Goal: Task Accomplishment & Management: Use online tool/utility

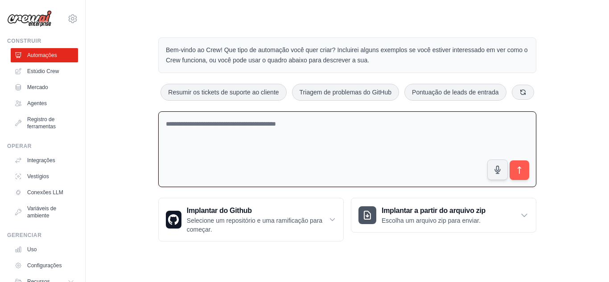
click at [339, 145] on textarea at bounding box center [347, 149] width 378 height 76
type textarea "*"
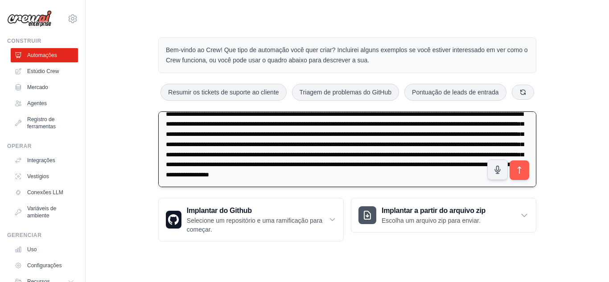
scroll to position [22, 0]
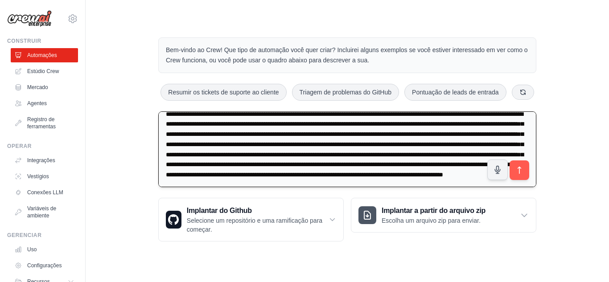
click at [314, 164] on textarea at bounding box center [347, 149] width 378 height 76
click at [482, 186] on textarea at bounding box center [347, 149] width 378 height 76
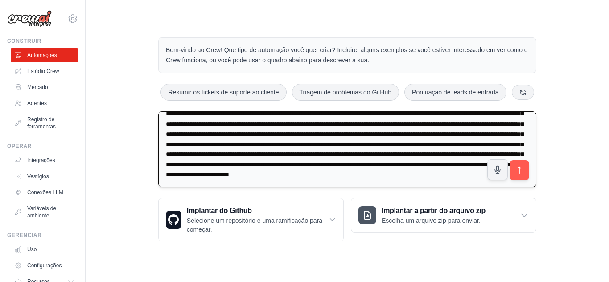
click at [479, 176] on textarea at bounding box center [347, 149] width 378 height 76
click at [476, 175] on textarea at bounding box center [347, 149] width 378 height 76
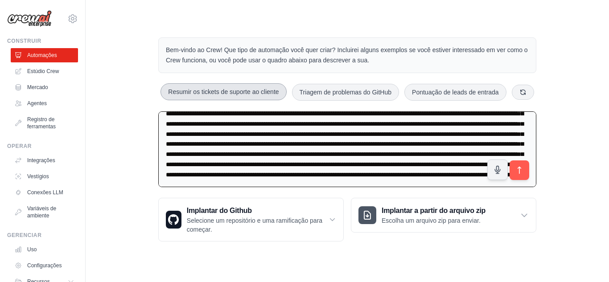
scroll to position [0, 0]
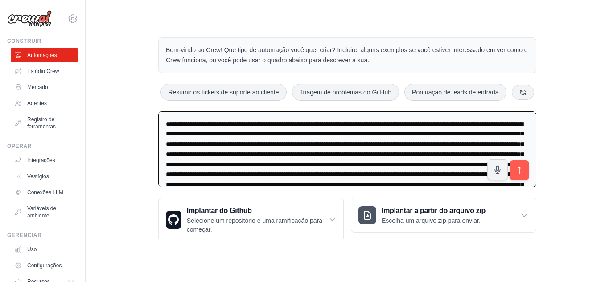
drag, startPoint x: 520, startPoint y: 184, endPoint x: 129, endPoint y: 100, distance: 400.1
click at [129, 100] on div "Bem-vindo ao Crew! Que tipo de automação você quer criar? Incluirei alguns exem…" at bounding box center [347, 139] width 495 height 233
type textarea "**********"
click at [522, 173] on icon "submit" at bounding box center [519, 170] width 9 height 9
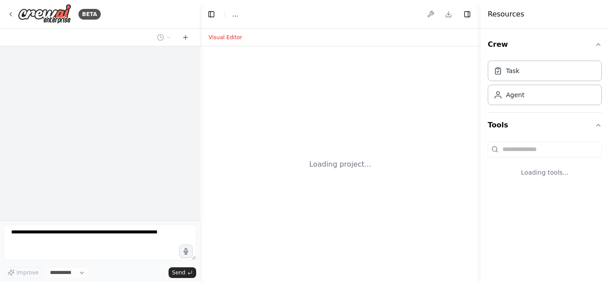
select select "****"
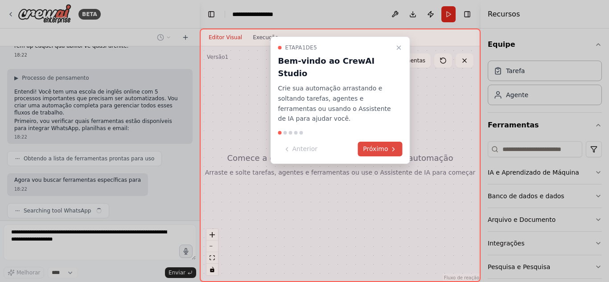
scroll to position [257, 0]
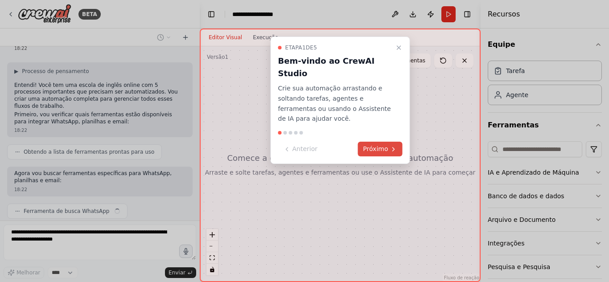
click at [372, 145] on font "Próximo" at bounding box center [375, 148] width 25 height 7
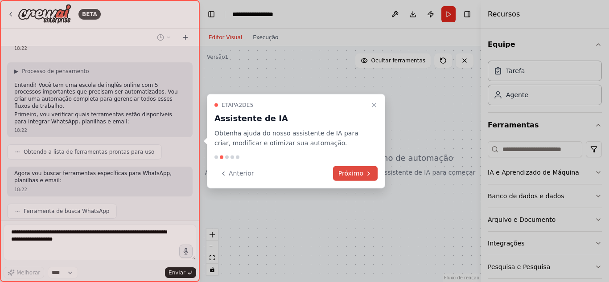
scroll to position [279, 0]
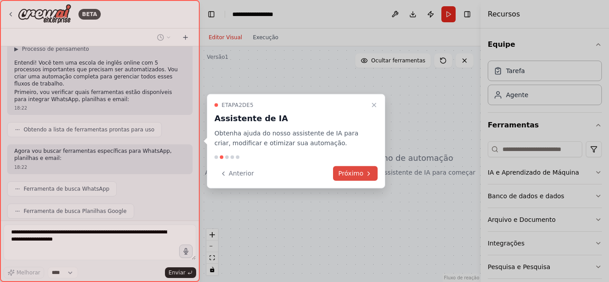
click at [352, 170] on font "Próximo" at bounding box center [350, 173] width 25 height 7
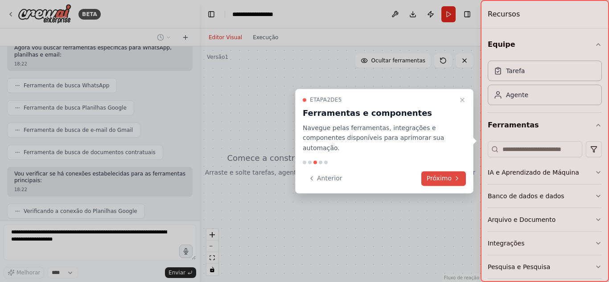
scroll to position [405, 0]
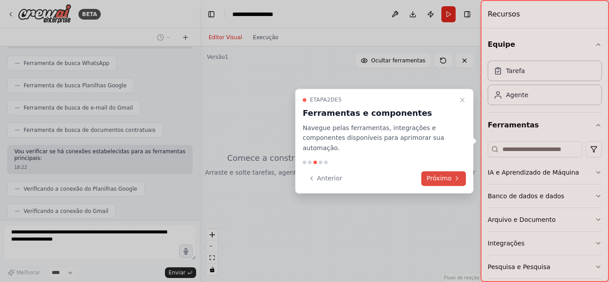
click at [441, 177] on font "Próximo" at bounding box center [438, 178] width 25 height 7
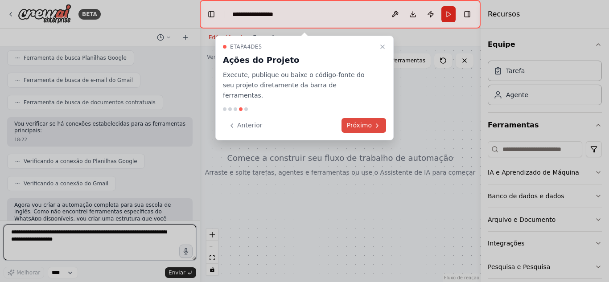
scroll to position [441, 0]
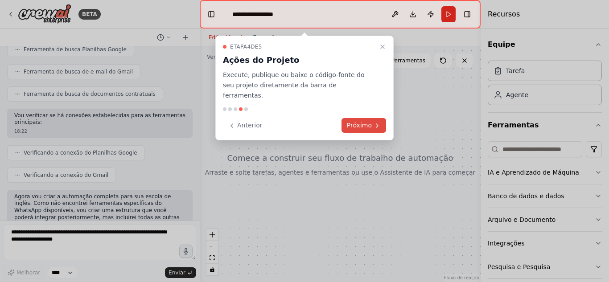
click at [365, 122] on font "Próximo" at bounding box center [359, 125] width 25 height 7
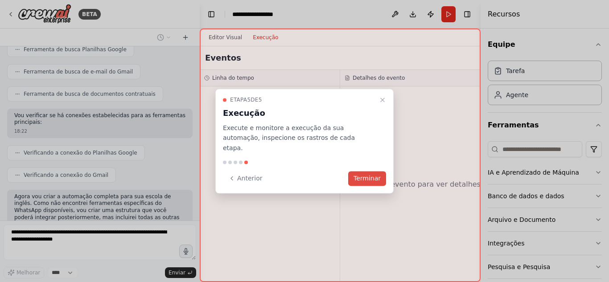
scroll to position [494, 0]
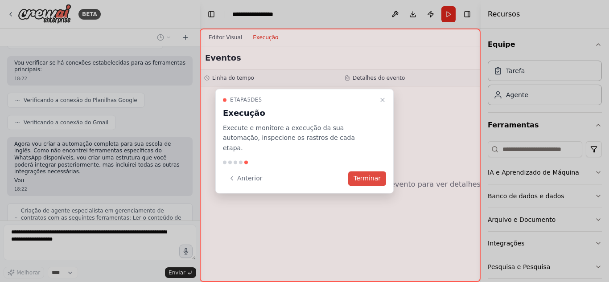
click at [371, 175] on font "Terminar" at bounding box center [366, 178] width 27 height 7
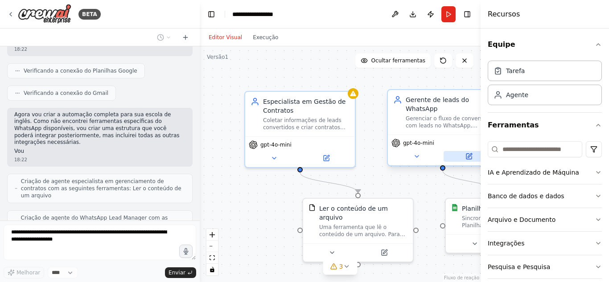
scroll to position [553, 0]
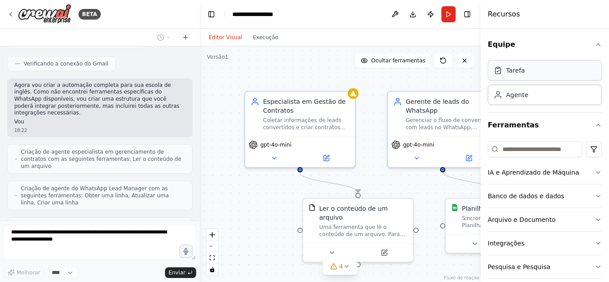
click at [526, 72] on div "Tarefa" at bounding box center [544, 70] width 114 height 20
click at [523, 92] on font "Agente" at bounding box center [517, 94] width 22 height 7
click at [519, 98] on font "Agente" at bounding box center [517, 94] width 22 height 7
click at [497, 98] on icon at bounding box center [497, 94] width 9 height 9
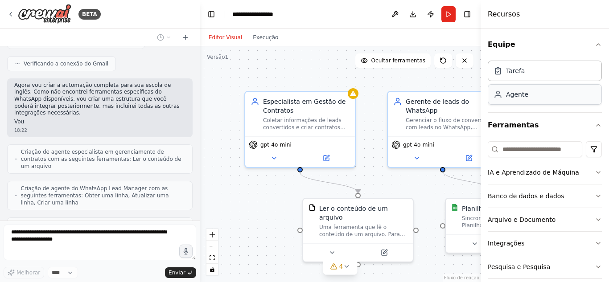
click at [503, 96] on div "Agente" at bounding box center [510, 94] width 35 height 9
click at [519, 76] on div "Tarefa" at bounding box center [544, 70] width 114 height 20
click at [520, 76] on div "Tarefa" at bounding box center [544, 70] width 114 height 20
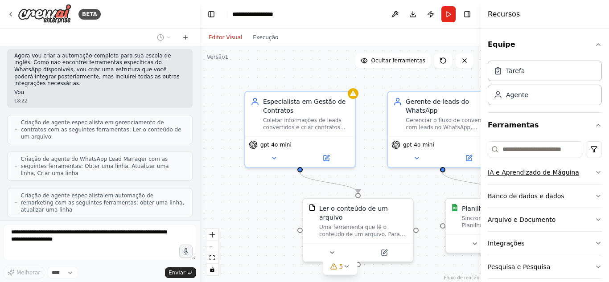
click at [594, 169] on icon "button" at bounding box center [597, 172] width 7 height 7
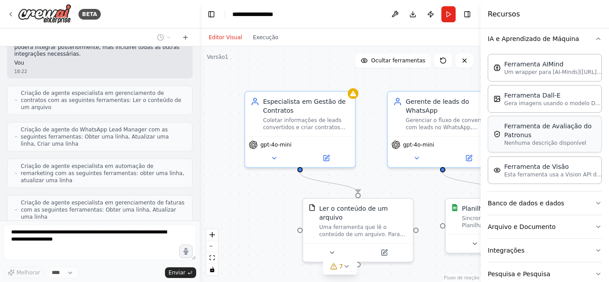
scroll to position [176, 0]
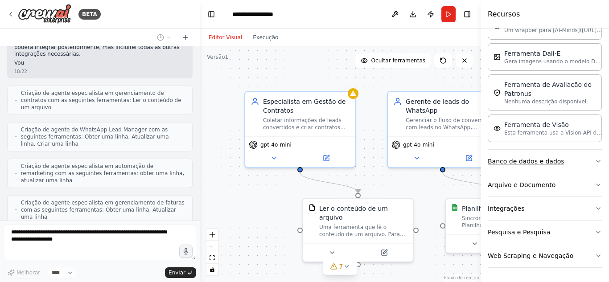
click at [577, 163] on button "Banco de dados e dados" at bounding box center [544, 161] width 114 height 23
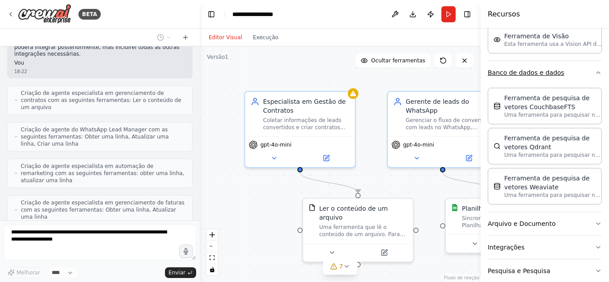
scroll to position [265, 0]
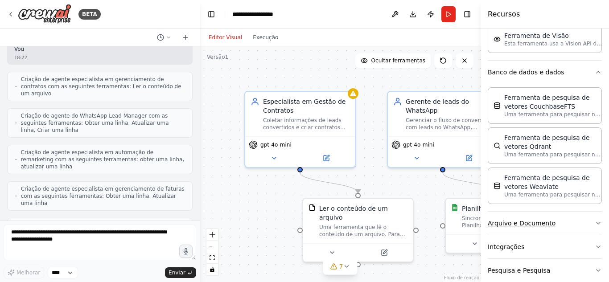
click at [569, 218] on button "Arquivo e Documento" at bounding box center [544, 223] width 114 height 23
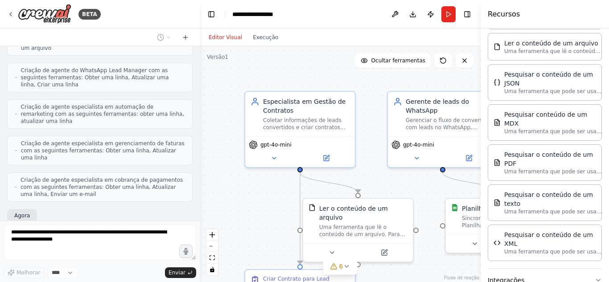
scroll to position [560, 0]
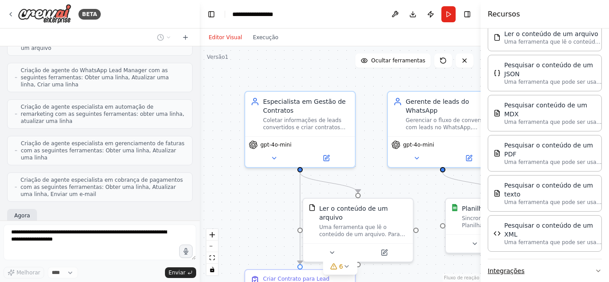
click at [550, 259] on button "Integrações" at bounding box center [544, 270] width 114 height 23
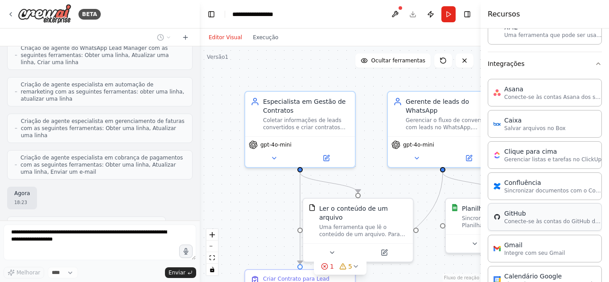
scroll to position [782, 0]
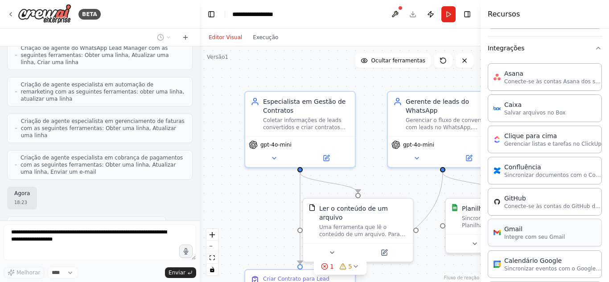
click at [567, 219] on div "Gmail Integre com seu Gmail" at bounding box center [544, 233] width 114 height 28
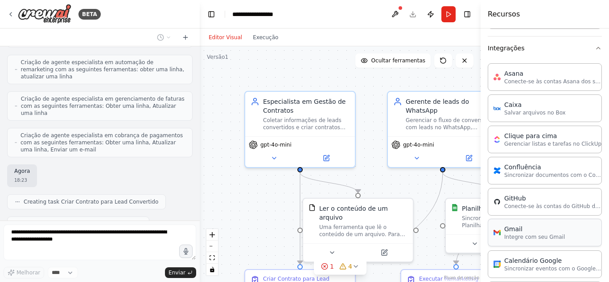
click at [531, 225] on div "Gmail" at bounding box center [534, 229] width 61 height 9
click at [517, 225] on div "Gmail Integre com seu Gmail" at bounding box center [534, 233] width 61 height 16
click at [517, 225] on div "Gmail" at bounding box center [534, 229] width 61 height 9
click at [516, 265] on font "Sincronizar eventos com o Google Agenda" at bounding box center [561, 268] width 114 height 6
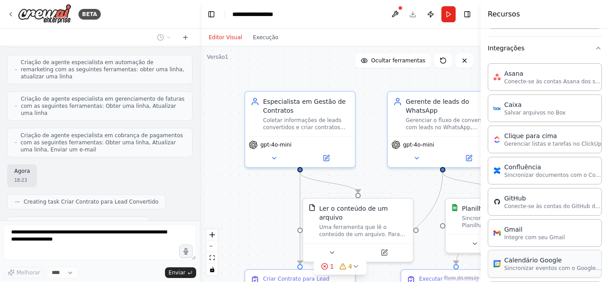
click at [516, 265] on font "Sincronizar eventos com o Google Agenda" at bounding box center [561, 268] width 114 height 6
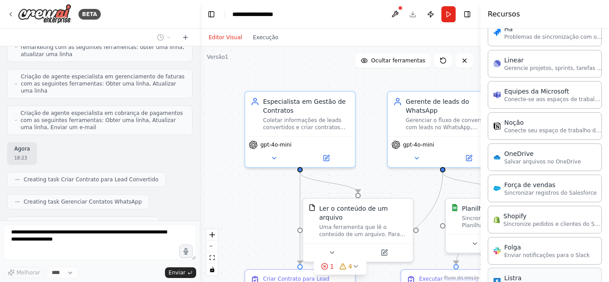
scroll to position [1191, 0]
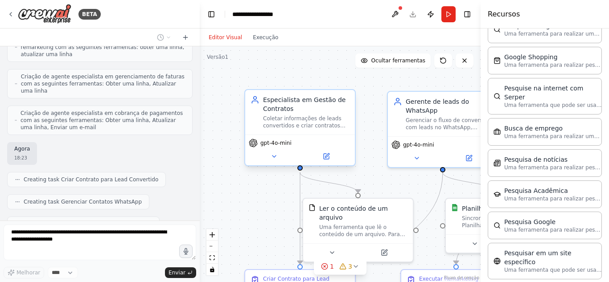
scroll to position [760, 0]
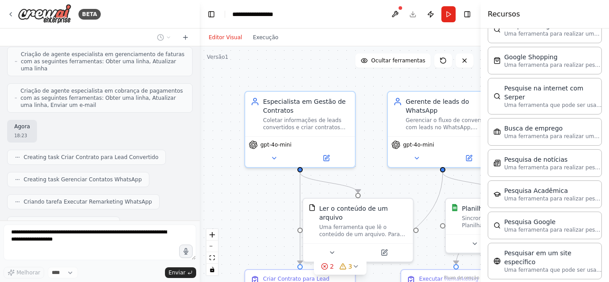
click at [578, 19] on div "Recursos" at bounding box center [544, 14] width 128 height 29
click at [469, 16] on button "Alternar barra lateral direita" at bounding box center [467, 14] width 12 height 12
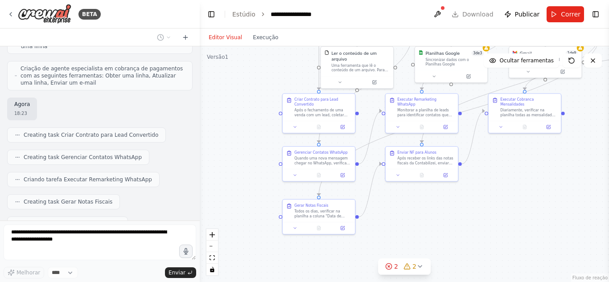
scroll to position [834, 0]
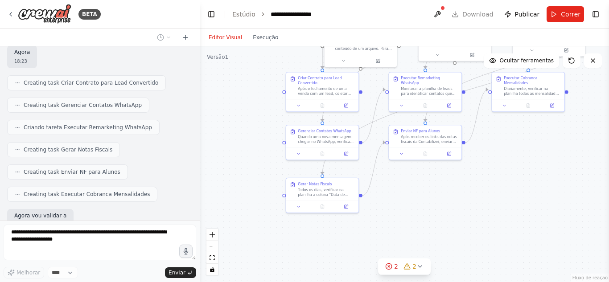
drag, startPoint x: 280, startPoint y: 184, endPoint x: 232, endPoint y: 36, distance: 156.5
click at [232, 36] on div "Editor Visual Execução Versão 1 Ocultar ferramentas .deletable-edge-delete-btn …" at bounding box center [404, 156] width 409 height 254
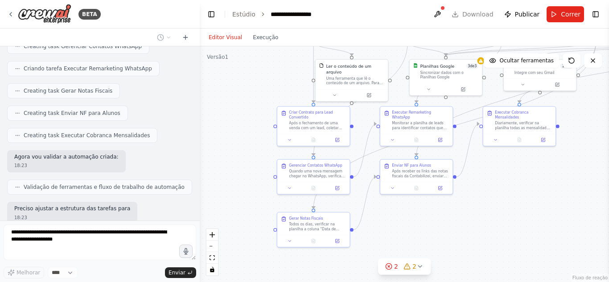
scroll to position [893, 0]
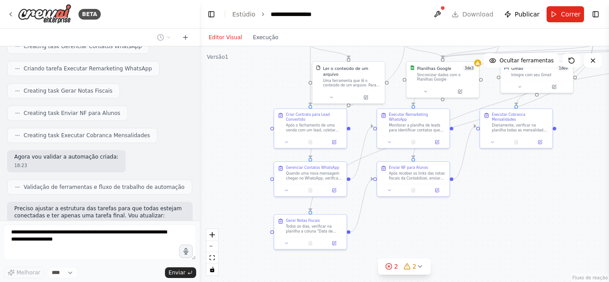
drag, startPoint x: 569, startPoint y: 131, endPoint x: 556, endPoint y: 166, distance: 37.9
click at [556, 166] on div ".deletable-edge-delete-btn { width: 20px; height: 20px; border: 0px solid #ffff…" at bounding box center [404, 164] width 409 height 236
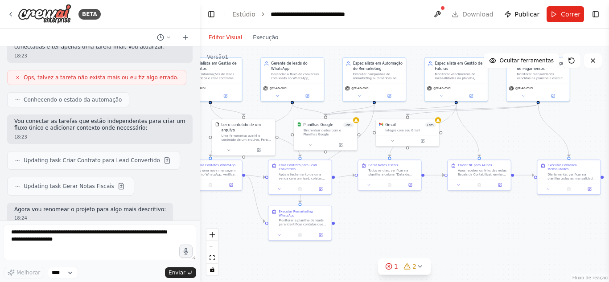
scroll to position [1107, 0]
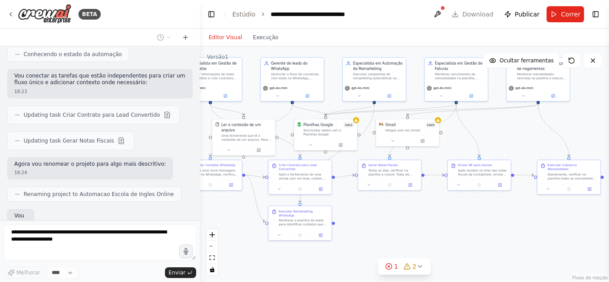
drag, startPoint x: 559, startPoint y: 198, endPoint x: 434, endPoint y: 236, distance: 131.2
click at [434, 236] on div ".deletable-edge-delete-btn { width: 20px; height: 20px; border: 0px solid #ffff…" at bounding box center [404, 164] width 409 height 236
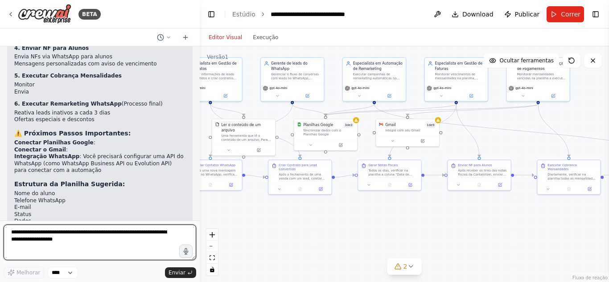
scroll to position [1674, 0]
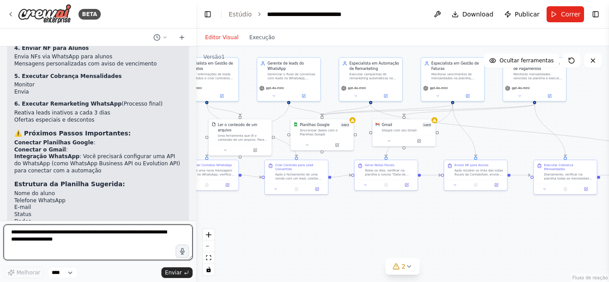
drag, startPoint x: 196, startPoint y: 206, endPoint x: 196, endPoint y: 195, distance: 11.1
click at [196, 195] on div "BETA 18:22 ▶ Processo de pensamento Entendi! Você tem uma escola de inglês onli…" at bounding box center [304, 141] width 609 height 282
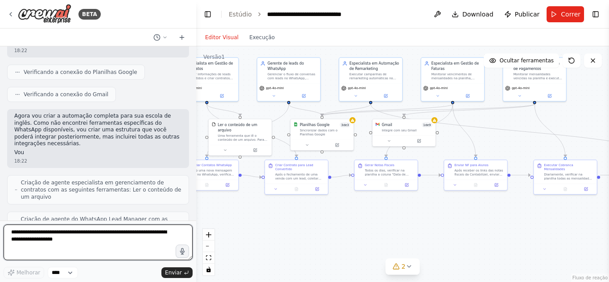
scroll to position [546, 0]
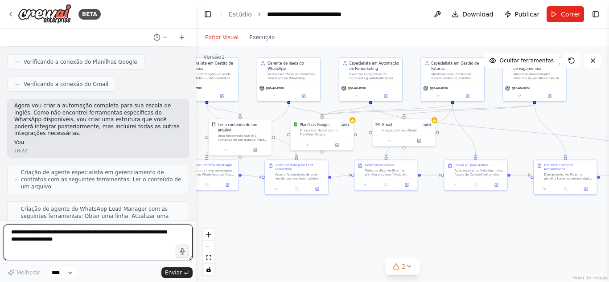
click at [194, 108] on div at bounding box center [194, 141] width 4 height 282
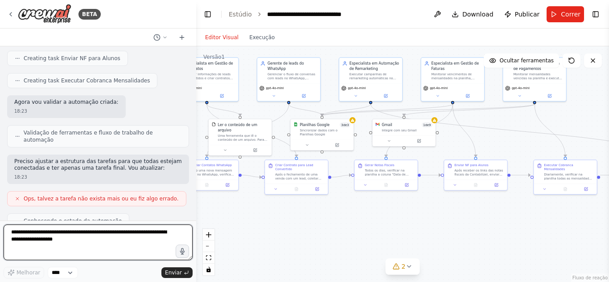
scroll to position [1006, 0]
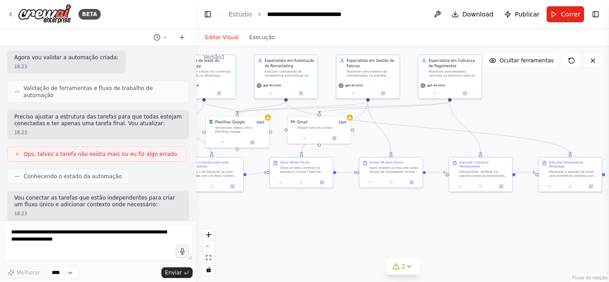
drag, startPoint x: 573, startPoint y: 230, endPoint x: 496, endPoint y: 227, distance: 77.1
click at [496, 227] on div ".deletable-edge-delete-btn { width: 20px; height: 20px; border: 0px solid #ffff…" at bounding box center [402, 164] width 413 height 236
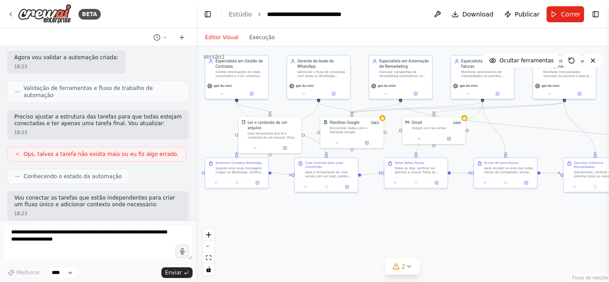
drag, startPoint x: 345, startPoint y: 225, endPoint x: 456, endPoint y: 225, distance: 111.0
click at [456, 225] on div ".deletable-edge-delete-btn { width: 20px; height: 20px; border: 0px solid #ffff…" at bounding box center [402, 164] width 413 height 236
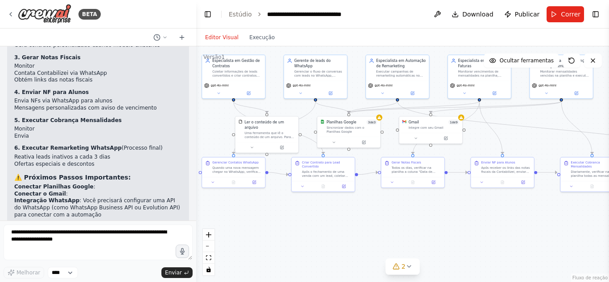
scroll to position [1674, 0]
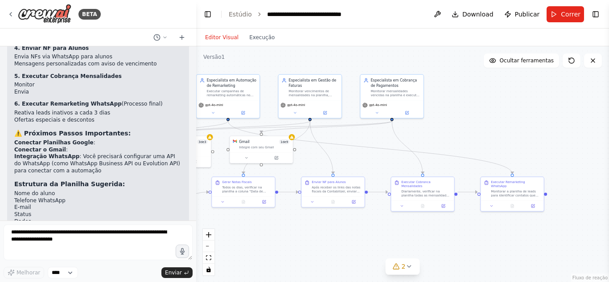
drag, startPoint x: 453, startPoint y: 208, endPoint x: 283, endPoint y: 227, distance: 170.5
click at [283, 227] on div ".deletable-edge-delete-btn { width: 20px; height: 20px; border: 0px solid #ffff…" at bounding box center [402, 164] width 413 height 236
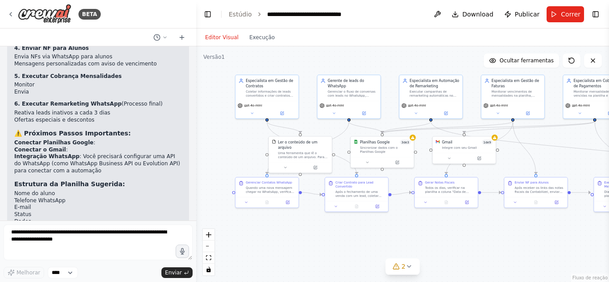
drag, startPoint x: 287, startPoint y: 223, endPoint x: 486, endPoint y: 222, distance: 199.2
click at [487, 223] on div ".deletable-edge-delete-btn { width: 20px; height: 20px; border: 0px solid #ffff…" at bounding box center [402, 164] width 413 height 236
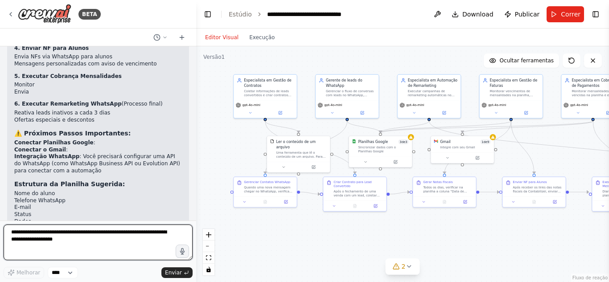
click at [27, 252] on textarea at bounding box center [98, 243] width 189 height 36
drag, startPoint x: 78, startPoint y: 245, endPoint x: 0, endPoint y: 225, distance: 80.0
click at [0, 225] on div "BETA 18:22 ▶ Processo de pensamento Entendi! Você tem uma escola de inglês onli…" at bounding box center [98, 141] width 196 height 282
paste textarea "**********"
type textarea "**********"
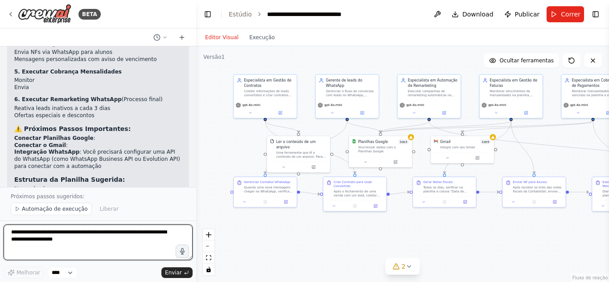
scroll to position [1723, 0]
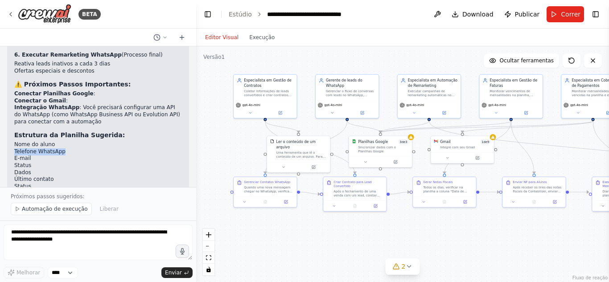
drag, startPoint x: 14, startPoint y: 81, endPoint x: 60, endPoint y: 78, distance: 46.0
click at [60, 148] on li "Telefone WhatsApp" at bounding box center [98, 151] width 168 height 7
copy li "Telefone WhatsApp"
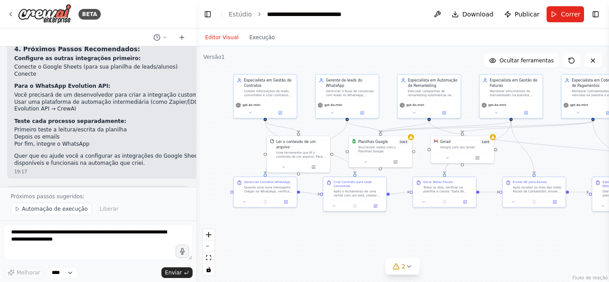
scroll to position [2347, 0]
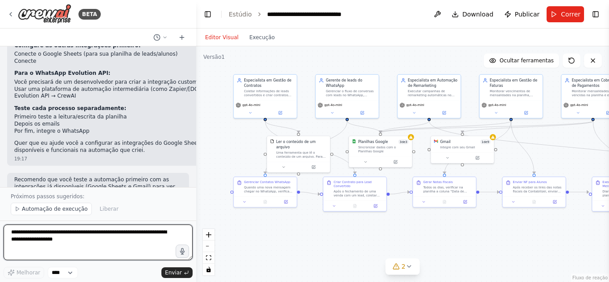
click at [67, 244] on textarea at bounding box center [98, 243] width 189 height 36
click at [117, 234] on textarea "**********" at bounding box center [98, 243] width 189 height 36
type textarea "**********"
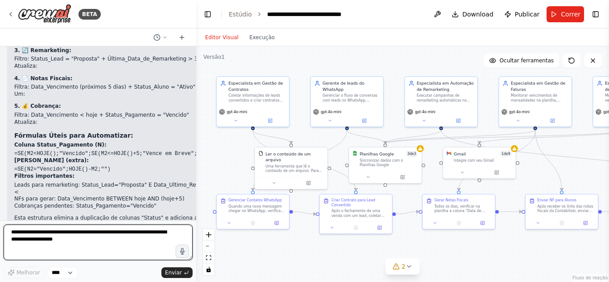
scroll to position [2756, 0]
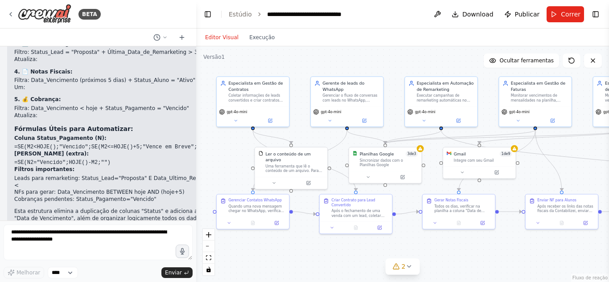
click at [58, 151] on strong "Coluna Dias_em_Atraso (extra):" at bounding box center [51, 154] width 74 height 6
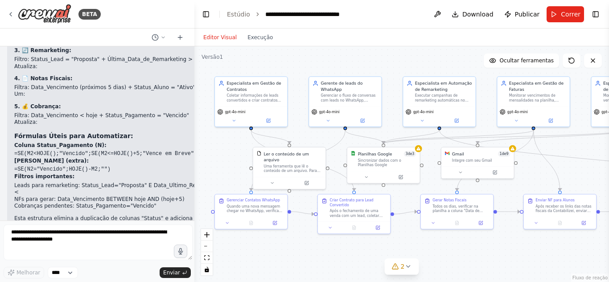
drag, startPoint x: 194, startPoint y: 212, endPoint x: 196, endPoint y: 198, distance: 14.0
click at [196, 198] on div "BETA 18:22 ▶ Processo de pensamento Entendi! Você tem uma escola de inglês onli…" at bounding box center [304, 141] width 609 height 282
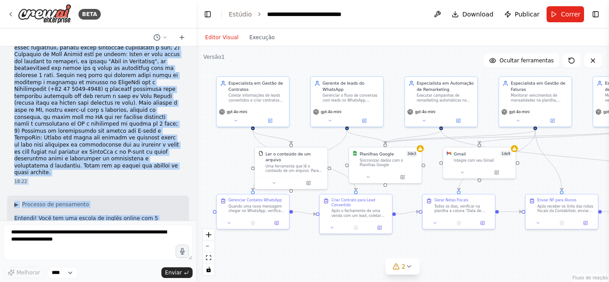
scroll to position [176, 0]
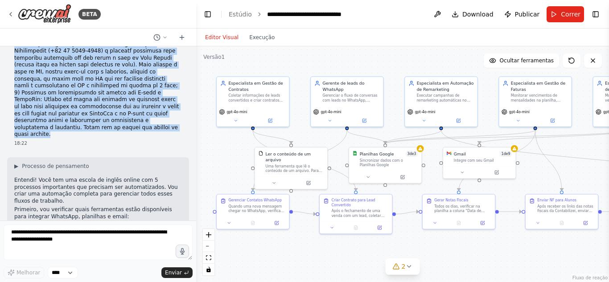
drag, startPoint x: 15, startPoint y: 59, endPoint x: 118, endPoint y: 115, distance: 117.0
click at [118, 115] on p at bounding box center [98, 9] width 168 height 257
copy p "Eu tenho uma escola de inglês online. Possuo aulas individuais, ao vivo e 100% …"
click at [207, 12] on button "Alternar barra lateral esquerda" at bounding box center [207, 14] width 12 height 12
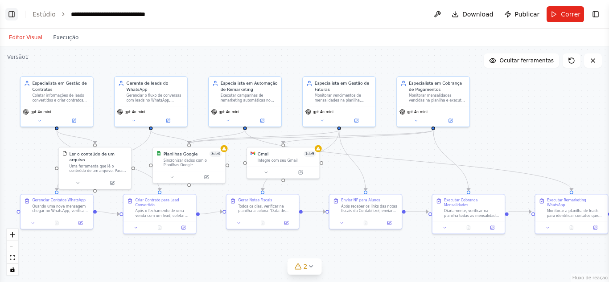
click at [17, 17] on button "Alternar barra lateral esquerda" at bounding box center [11, 14] width 12 height 12
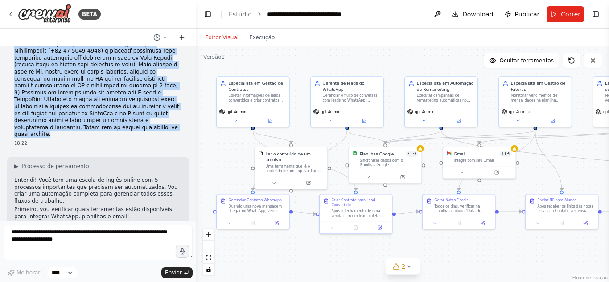
click at [180, 38] on icon at bounding box center [181, 37] width 7 height 7
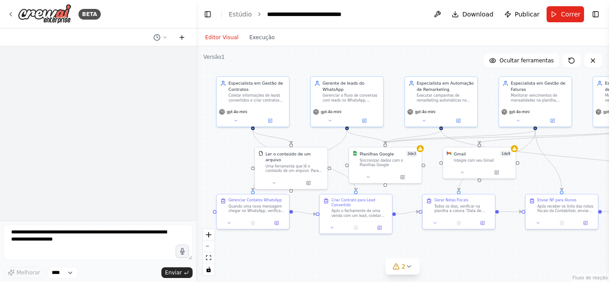
scroll to position [0, 0]
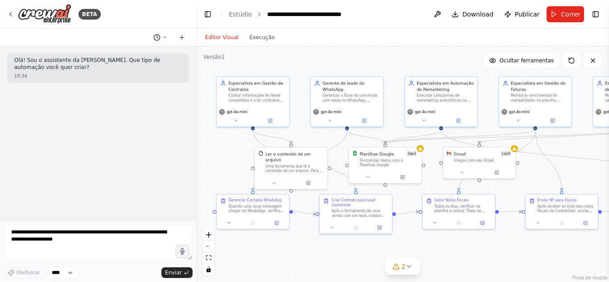
click at [164, 37] on icon at bounding box center [164, 37] width 5 height 5
click at [116, 73] on font "Melhore a estrutura da planilha (ela tem duas colunas de "Status" e não tem col…" at bounding box center [241, 70] width 297 height 6
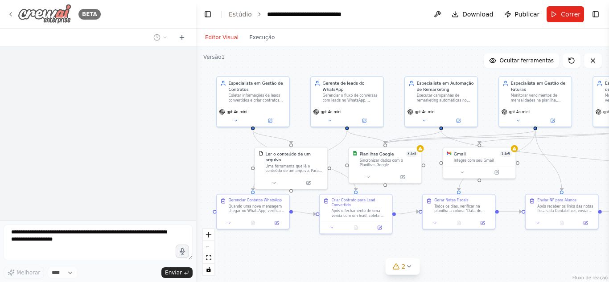
click at [13, 14] on icon at bounding box center [10, 14] width 7 height 7
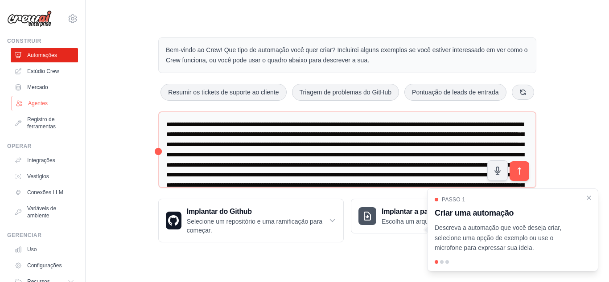
click at [35, 102] on font "Agentes" at bounding box center [38, 103] width 20 height 6
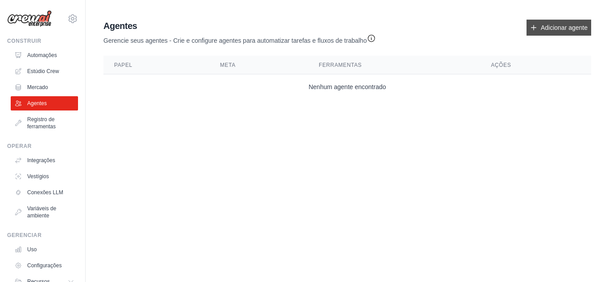
click at [553, 30] on font "Adicionar agente" at bounding box center [563, 27] width 47 height 7
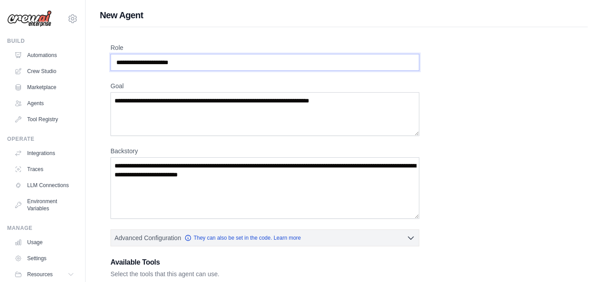
click at [230, 66] on input "Role" at bounding box center [265, 62] width 309 height 17
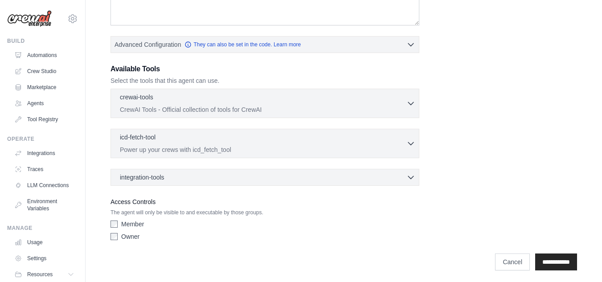
scroll to position [151, 0]
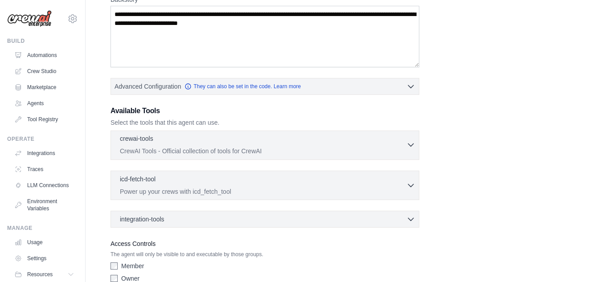
click at [411, 150] on button "crewai-tools 0 selected CrewAI Tools - Official collection of tools for CrewAI" at bounding box center [265, 144] width 301 height 21
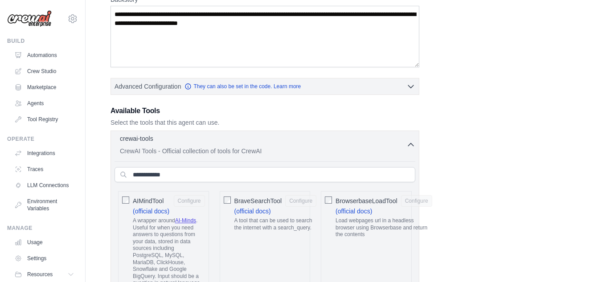
click at [411, 150] on button "crewai-tools 0 selected CrewAI Tools - Official collection of tools for CrewAI" at bounding box center [265, 144] width 301 height 21
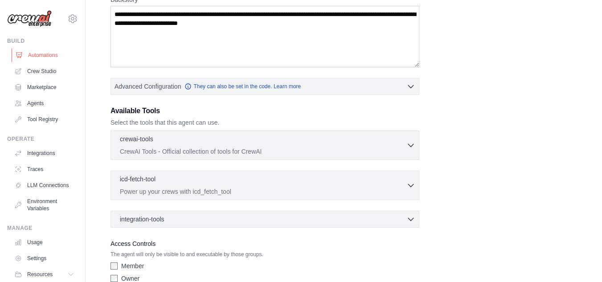
click at [28, 53] on link "Automations" at bounding box center [45, 55] width 67 height 14
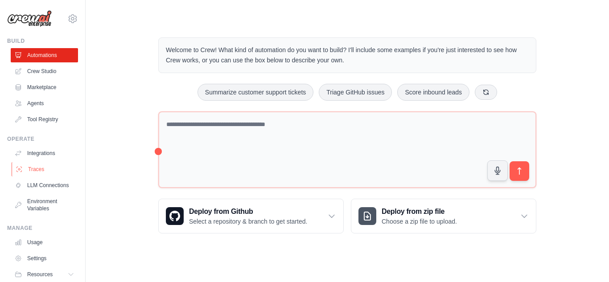
scroll to position [38, 0]
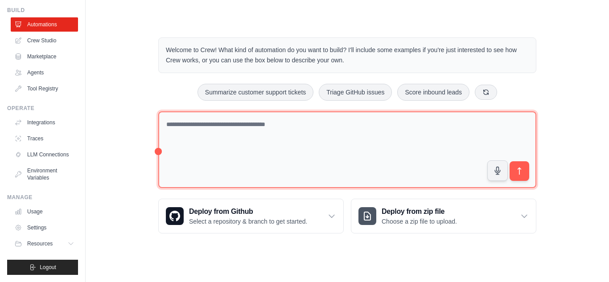
click at [249, 127] on textarea at bounding box center [347, 149] width 378 height 77
paste textarea "**********"
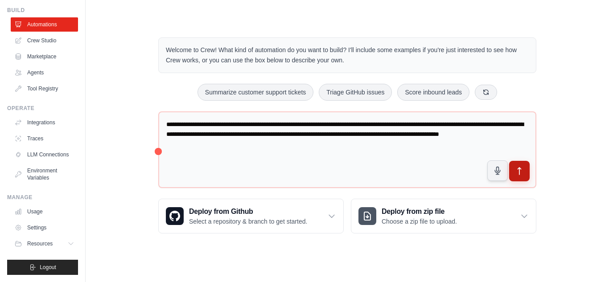
click at [514, 172] on button "submit" at bounding box center [519, 171] width 20 height 20
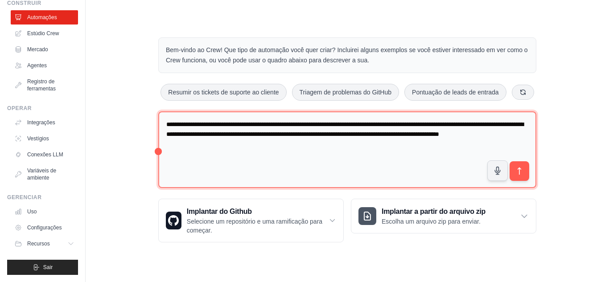
drag, startPoint x: 195, startPoint y: 133, endPoint x: 233, endPoint y: 132, distance: 38.8
click at [233, 132] on textarea "**********" at bounding box center [347, 149] width 378 height 77
click at [273, 145] on textarea "**********" at bounding box center [347, 149] width 378 height 77
drag, startPoint x: 202, startPoint y: 135, endPoint x: 261, endPoint y: 146, distance: 59.8
click at [261, 146] on textarea "**********" at bounding box center [347, 149] width 378 height 77
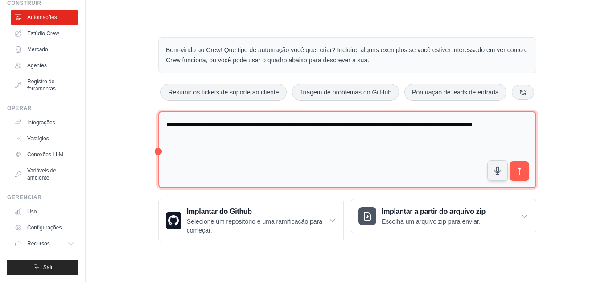
paste textarea "**********"
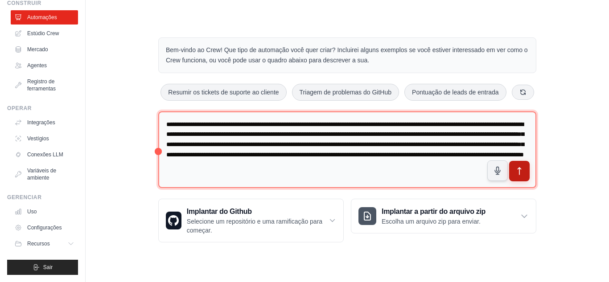
type textarea "**********"
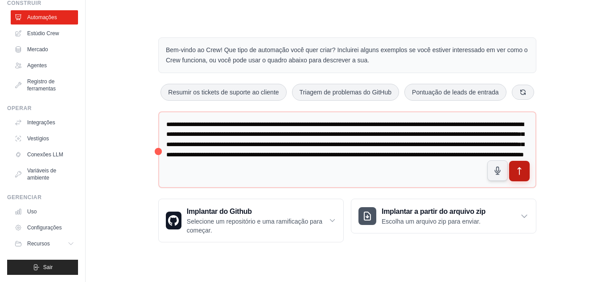
click at [514, 172] on button "submit" at bounding box center [519, 171] width 20 height 20
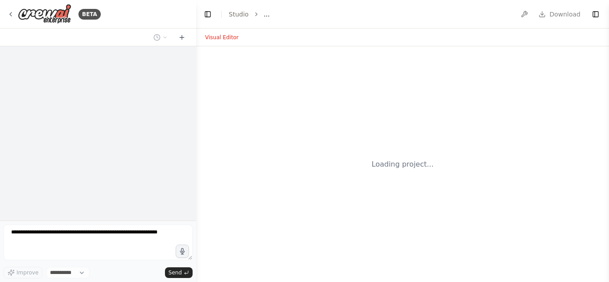
select select "****"
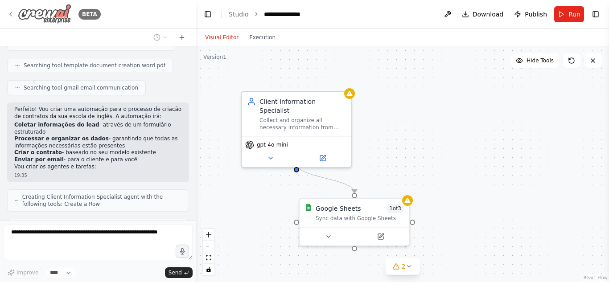
scroll to position [260, 0]
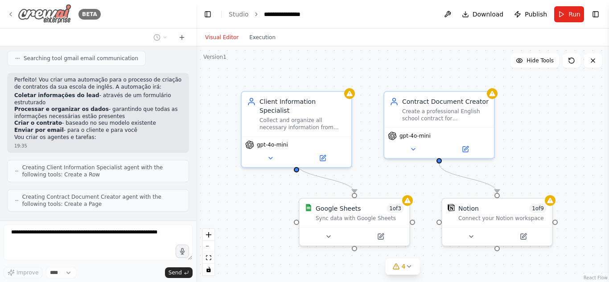
click at [10, 14] on icon at bounding box center [11, 14] width 2 height 4
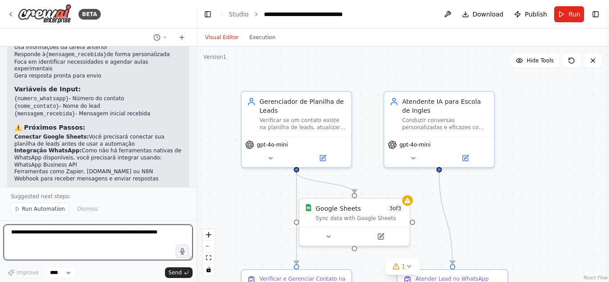
scroll to position [1019, 0]
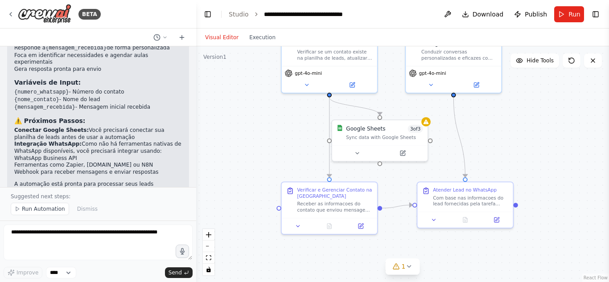
drag, startPoint x: 512, startPoint y: 236, endPoint x: 516, endPoint y: 160, distance: 75.8
click at [516, 160] on div ".deletable-edge-delete-btn { width: 20px; height: 20px; border: 0px solid #ffff…" at bounding box center [402, 164] width 413 height 236
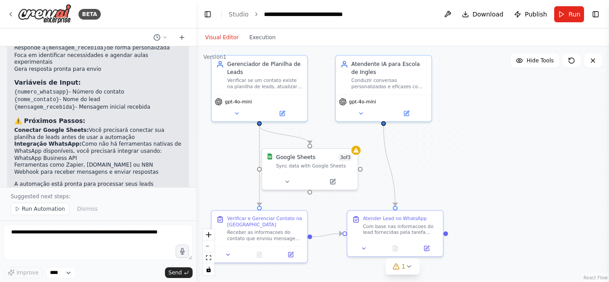
drag, startPoint x: 524, startPoint y: 144, endPoint x: 454, endPoint y: 173, distance: 75.7
click at [454, 173] on div ".deletable-edge-delete-btn { width: 20px; height: 20px; border: 0px solid #ffff…" at bounding box center [402, 164] width 413 height 236
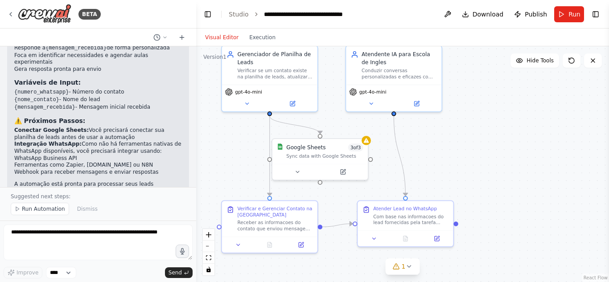
drag, startPoint x: 457, startPoint y: 177, endPoint x: 468, endPoint y: 167, distance: 15.4
click at [468, 167] on div ".deletable-edge-delete-btn { width: 20px; height: 20px; border: 0px solid #ffff…" at bounding box center [402, 164] width 413 height 236
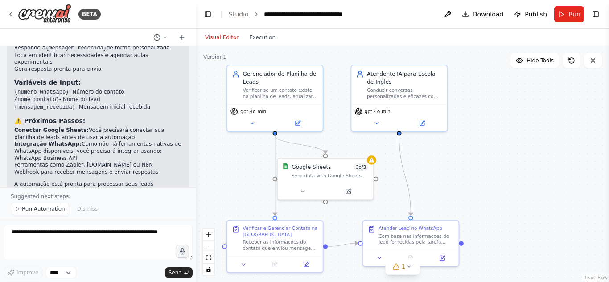
drag, startPoint x: 484, startPoint y: 152, endPoint x: 489, endPoint y: 172, distance: 21.0
click at [489, 172] on div ".deletable-edge-delete-btn { width: 20px; height: 20px; border: 0px solid #ffff…" at bounding box center [402, 164] width 413 height 236
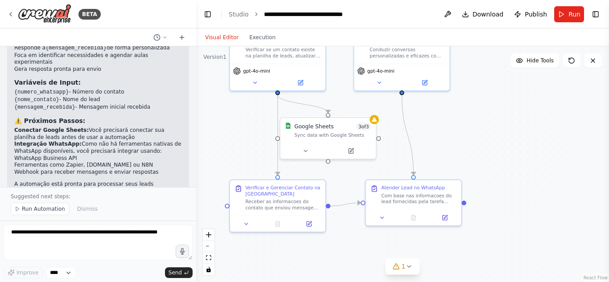
drag, startPoint x: 488, startPoint y: 186, endPoint x: 491, endPoint y: 145, distance: 41.1
click at [491, 145] on div ".deletable-edge-delete-btn { width: 20px; height: 20px; border: 0px solid #ffff…" at bounding box center [402, 164] width 413 height 236
click at [424, 189] on div "Atender Lead no WhatsApp Com base nas informacoes do lead fornecidas pela taref…" at bounding box center [418, 193] width 75 height 20
click at [423, 192] on div "Com base nas informacoes do lead fornecidas pela tarefa anterior, iniciar ou co…" at bounding box center [418, 197] width 75 height 12
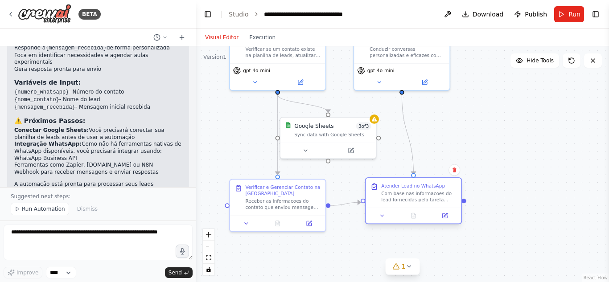
click at [432, 201] on div "Com base nas informacoes do lead fornecidas pela tarefa anterior, iniciar ou co…" at bounding box center [418, 197] width 75 height 12
click at [378, 216] on button at bounding box center [381, 215] width 27 height 9
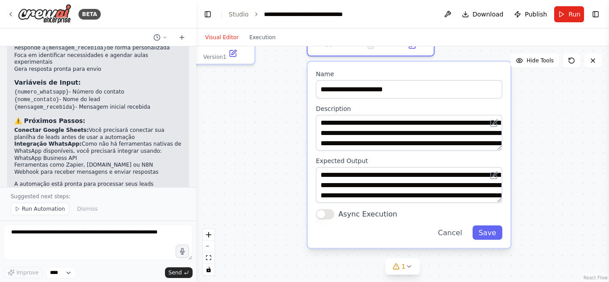
drag, startPoint x: 545, startPoint y: 236, endPoint x: 542, endPoint y: 99, distance: 136.8
click at [542, 99] on div ".deletable-edge-delete-btn { width: 20px; height: 20px; border: 0px solid #ffff…" at bounding box center [402, 164] width 413 height 236
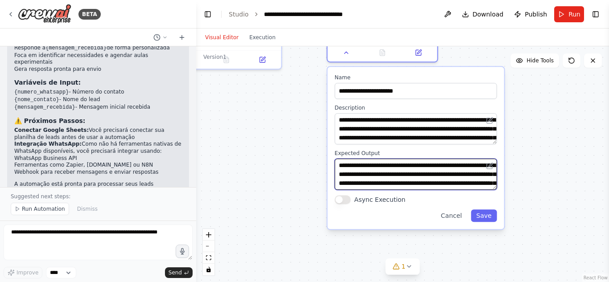
click at [474, 186] on textarea "**********" at bounding box center [416, 174] width 162 height 31
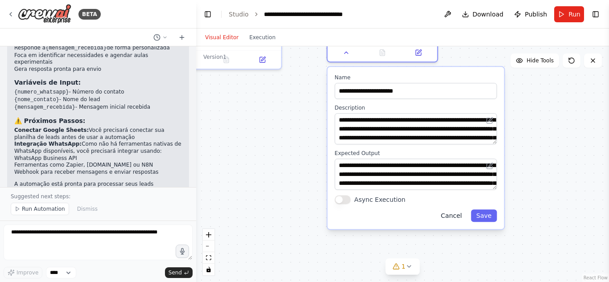
click at [459, 219] on button "Cancel" at bounding box center [451, 215] width 32 height 12
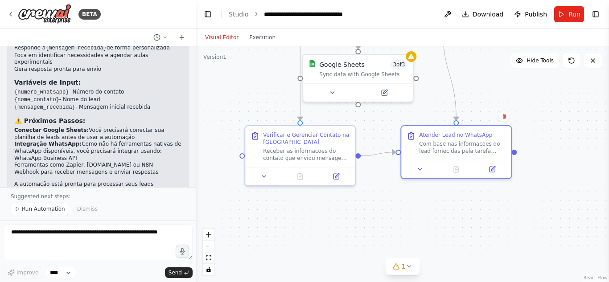
drag, startPoint x: 377, startPoint y: 117, endPoint x: 448, endPoint y: 243, distance: 144.0
click at [448, 243] on div ".deletable-edge-delete-btn { width: 20px; height: 20px; border: 0px solid #ffff…" at bounding box center [402, 164] width 413 height 236
click at [302, 151] on div "Receber as informacoes do contato que enviou mensagem no WhatsApp ({numero_what…" at bounding box center [306, 153] width 86 height 14
click at [263, 177] on icon at bounding box center [264, 174] width 7 height 7
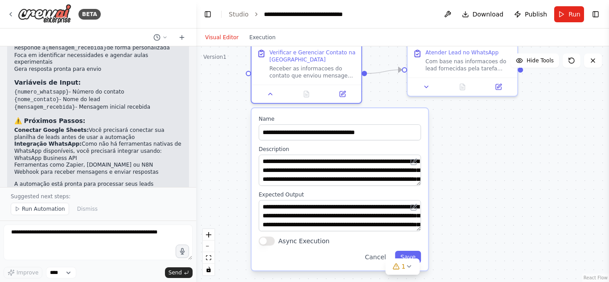
drag, startPoint x: 483, startPoint y: 233, endPoint x: 494, endPoint y: 196, distance: 38.6
click at [494, 195] on div ".deletable-edge-delete-btn { width: 20px; height: 20px; border: 0px solid #ffff…" at bounding box center [402, 164] width 413 height 236
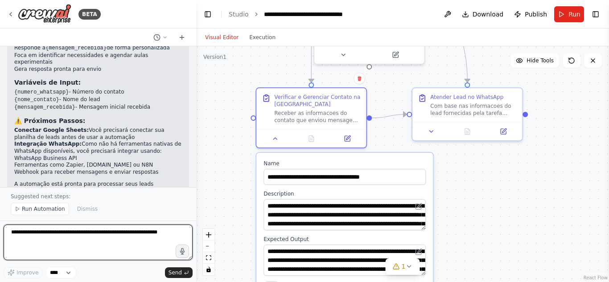
click at [135, 248] on textarea at bounding box center [98, 243] width 189 height 36
type textarea "**********"
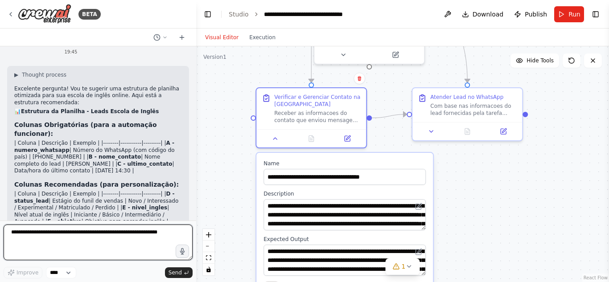
scroll to position [1220, 0]
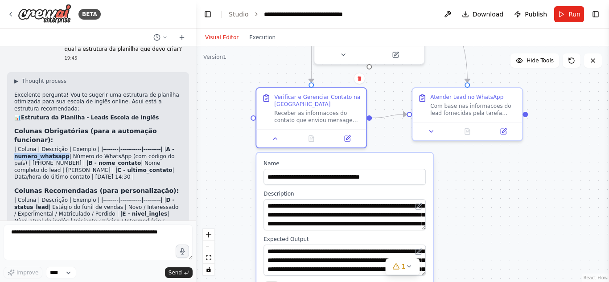
drag, startPoint x: 13, startPoint y: 92, endPoint x: 60, endPoint y: 93, distance: 46.8
copy strong "numero_whatsapp"
drag, startPoint x: 70, startPoint y: 99, endPoint x: 106, endPoint y: 99, distance: 35.6
click at [106, 160] on strong "B - nome_contato" at bounding box center [115, 163] width 53 height 6
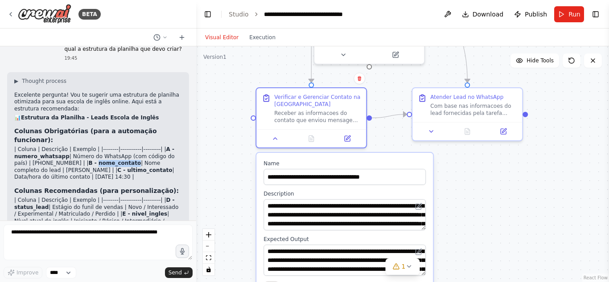
copy strong "nome_contato"
drag, startPoint x: 65, startPoint y: 91, endPoint x: 118, endPoint y: 90, distance: 53.5
click at [118, 146] on p "| Coluna | Descrição | Exemplo | |--------|-----------|---------| | A - numero_…" at bounding box center [98, 163] width 168 height 35
drag, startPoint x: 70, startPoint y: 98, endPoint x: 103, endPoint y: 99, distance: 33.0
click at [103, 160] on strong "B - nome_contato" at bounding box center [115, 163] width 53 height 6
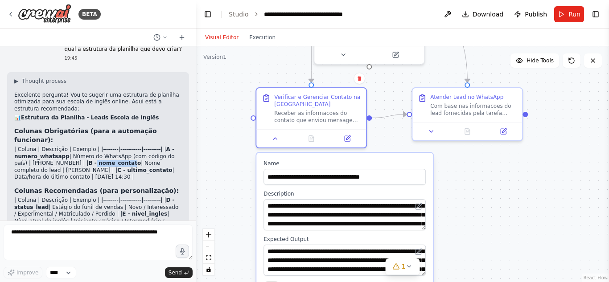
click at [102, 160] on strong "B - nome_contato" at bounding box center [115, 163] width 53 height 6
drag, startPoint x: 72, startPoint y: 99, endPoint x: 106, endPoint y: 99, distance: 34.3
click at [106, 160] on strong "B - nome_contato" at bounding box center [115, 163] width 53 height 6
copy strong "nome_contato"
drag, startPoint x: 52, startPoint y: 106, endPoint x: 85, endPoint y: 106, distance: 33.4
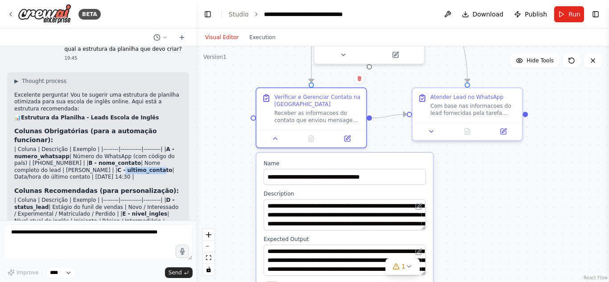
click at [117, 167] on strong "C - ultimo_contato" at bounding box center [144, 170] width 55 height 6
drag, startPoint x: 53, startPoint y: 106, endPoint x: 90, endPoint y: 105, distance: 37.4
click at [117, 167] on strong "C - ultimo_contato" at bounding box center [144, 170] width 55 height 6
copy strong "ultimo_contato"
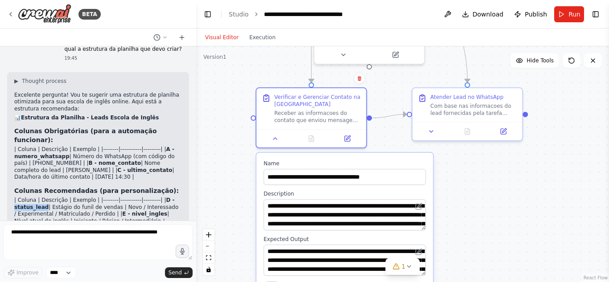
drag, startPoint x: 14, startPoint y: 144, endPoint x: 43, endPoint y: 143, distance: 28.5
click at [43, 197] on p "| Coluna | Descrição | Exemplo | |--------|-----------|---------| | D - status_…" at bounding box center [98, 263] width 168 height 132
copy strong "status_lead"
drag, startPoint x: 116, startPoint y: 148, endPoint x: 144, endPoint y: 149, distance: 27.7
click at [144, 211] on strong "E - nivel_ingles" at bounding box center [144, 214] width 45 height 6
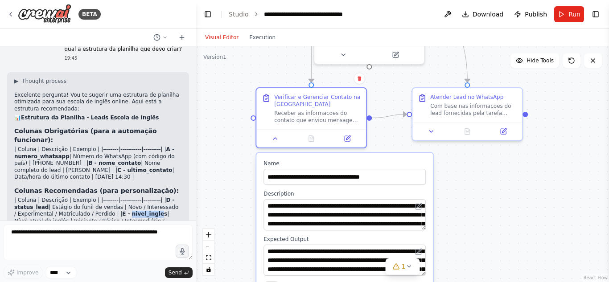
click at [144, 211] on strong "E - nivel_ingles" at bounding box center [144, 214] width 45 height 6
drag, startPoint x: 116, startPoint y: 148, endPoint x: 146, endPoint y: 148, distance: 29.9
click at [146, 197] on p "| Coluna | Descrição | Exemplo | |--------|-----------|---------| | D - status_…" at bounding box center [98, 263] width 168 height 132
copy strong "nivel_ingles"
drag, startPoint x: 15, startPoint y: 164, endPoint x: 33, endPoint y: 164, distance: 18.3
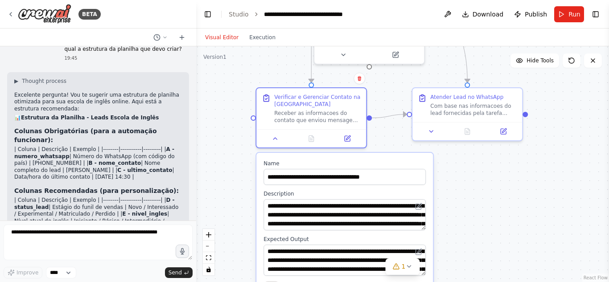
click at [47, 225] on strong "F - objetivo" at bounding box center [64, 228] width 34 height 6
copy strong "objetivo"
drag, startPoint x: 70, startPoint y: 170, endPoint x: 119, endPoint y: 170, distance: 49.0
click at [119, 197] on p "| Coluna | Descrição | Exemplo | |--------|-----------|---------| | D - status_…" at bounding box center [98, 263] width 168 height 132
click at [105, 232] on strong "G - horario_preferencia" at bounding box center [70, 238] width 112 height 13
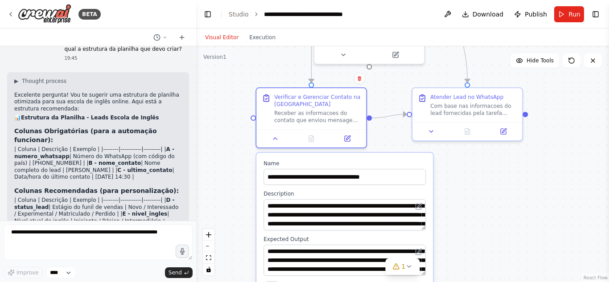
drag, startPoint x: 71, startPoint y: 170, endPoint x: 117, endPoint y: 169, distance: 46.3
click at [117, 232] on strong "G - horario_preferencia" at bounding box center [70, 238] width 112 height 13
copy strong "horario_preferencia"
drag, startPoint x: 14, startPoint y: 184, endPoint x: 41, endPoint y: 184, distance: 26.7
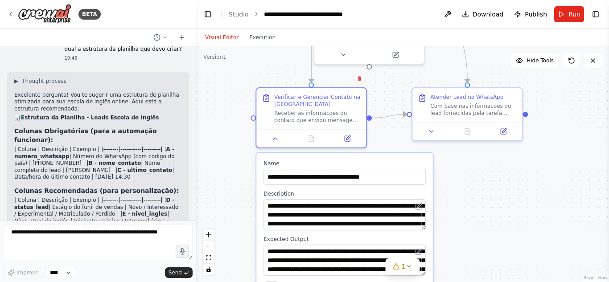
copy strong "orcamento"
drag, startPoint x: 16, startPoint y: 193, endPoint x: 35, endPoint y: 192, distance: 18.7
click at [107, 253] on strong "I - profissao" at bounding box center [125, 256] width 36 height 6
drag, startPoint x: 13, startPoint y: 191, endPoint x: 36, endPoint y: 191, distance: 22.7
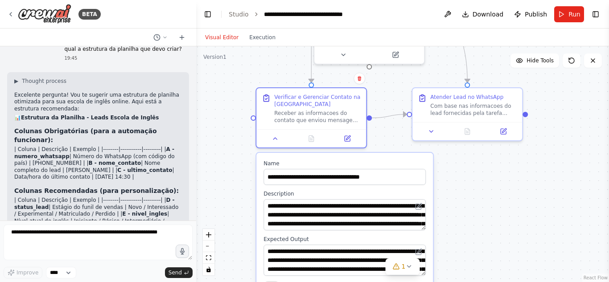
copy strong "profissao"
drag, startPoint x: 22, startPoint y: 197, endPoint x: 36, endPoint y: 198, distance: 13.8
click at [36, 198] on p "| Coluna | Descrição | Exemplo | |--------|-----------|---------| | D - status_…" at bounding box center [98, 263] width 168 height 132
drag, startPoint x: 113, startPoint y: 198, endPoint x: 134, endPoint y: 199, distance: 20.5
click at [124, 266] on strong "K - urgencia" at bounding box center [105, 269] width 37 height 6
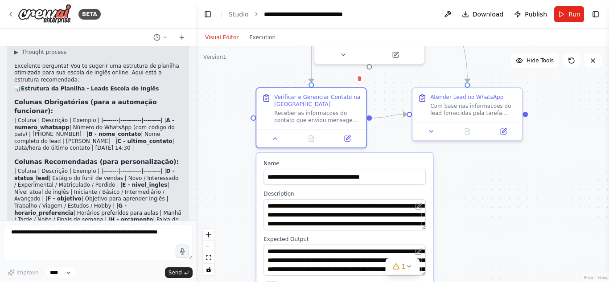
scroll to position [1265, 0]
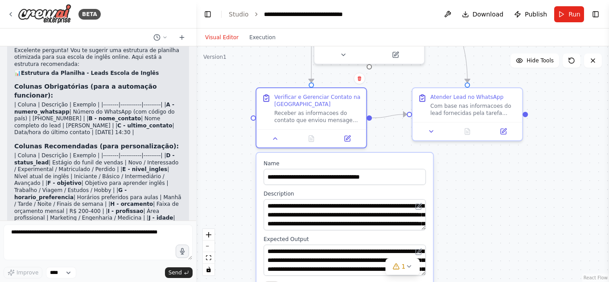
drag, startPoint x: 116, startPoint y: 160, endPoint x: 131, endPoint y: 161, distance: 14.3
click at [131, 161] on p "| Coluna | Descrição | Exemplo | |--------|-----------|---------| | D - status_…" at bounding box center [98, 218] width 168 height 132
drag, startPoint x: 127, startPoint y: 167, endPoint x: 176, endPoint y: 170, distance: 48.7
drag, startPoint x: 24, startPoint y: 183, endPoint x: 82, endPoint y: 183, distance: 58.8
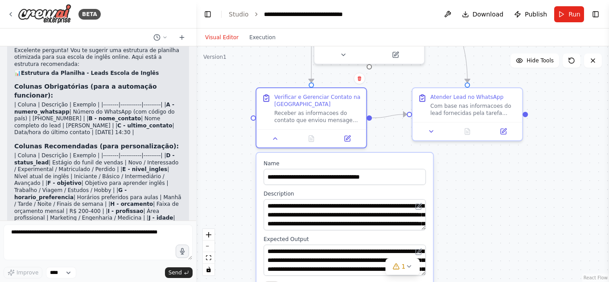
click at [82, 250] on strong "N - data_aula_experimental" at bounding box center [123, 253] width 82 height 6
drag, startPoint x: 51, startPoint y: 187, endPoint x: 81, endPoint y: 186, distance: 29.9
click at [119, 257] on strong "O - observacoes" at bounding box center [143, 260] width 48 height 6
drag, startPoint x: 69, startPoint y: 194, endPoint x: 118, endPoint y: 196, distance: 49.5
click at [118, 196] on p "| Coluna | Descrição | Exemplo | |--------|-----------|---------| | D - status_…" at bounding box center [98, 218] width 168 height 132
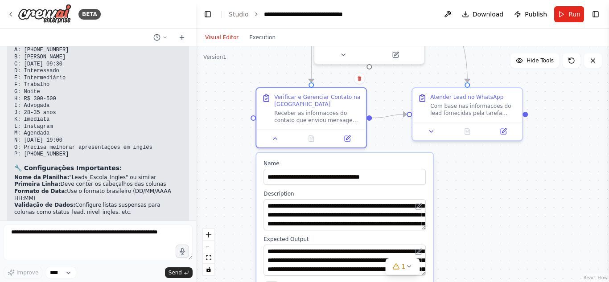
scroll to position [1532, 0]
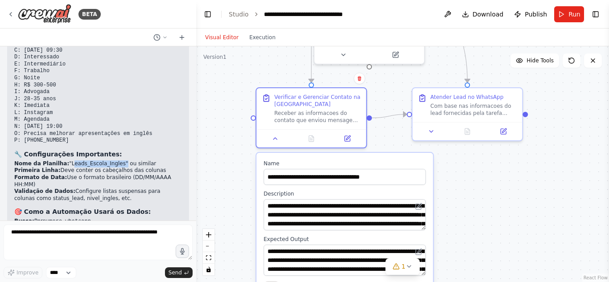
drag, startPoint x: 64, startPoint y: 84, endPoint x: 109, endPoint y: 85, distance: 45.0
click at [109, 160] on li "Nome da Planilha: "Leads_Escola_Ingles" ou similar" at bounding box center [98, 163] width 168 height 7
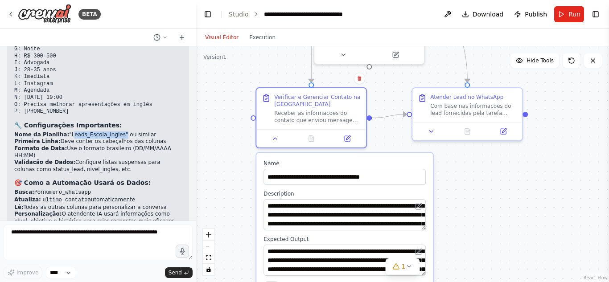
scroll to position [1577, 0]
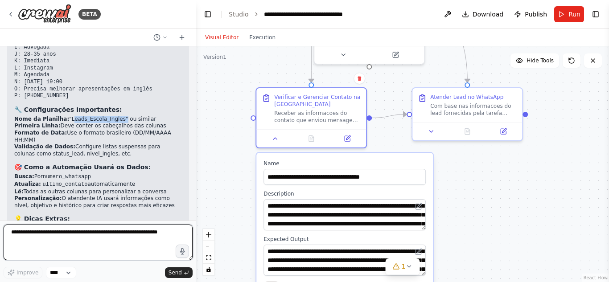
click at [89, 245] on textarea at bounding box center [98, 243] width 189 height 36
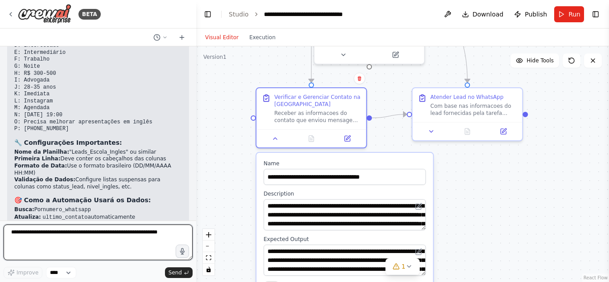
scroll to position [1488, 0]
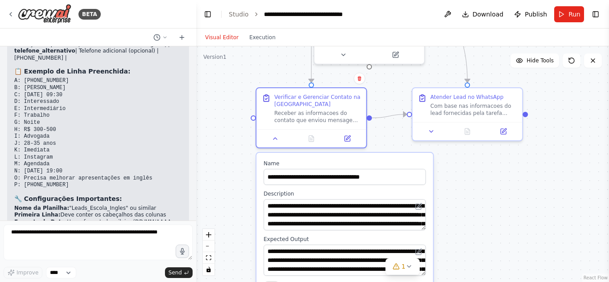
drag, startPoint x: 65, startPoint y: 156, endPoint x: 41, endPoint y: 164, distance: 25.8
click at [41, 233] on li "Validação de Dados: Configure listas suspensas para colunas como status_lead, n…" at bounding box center [98, 240] width 168 height 14
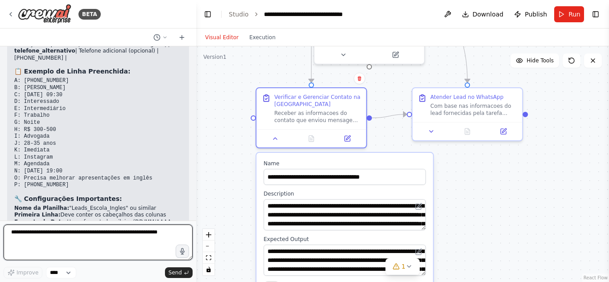
click at [77, 244] on textarea at bounding box center [98, 243] width 189 height 36
type textarea "**********"
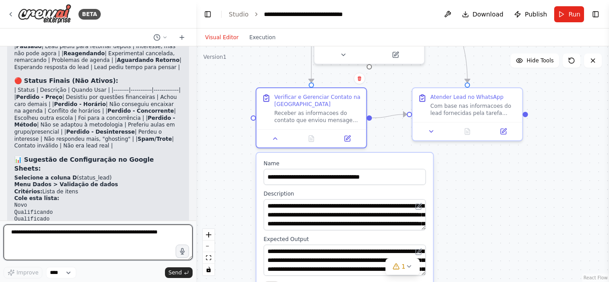
scroll to position [2114, 0]
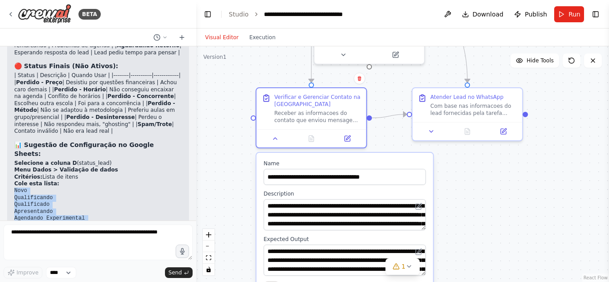
drag, startPoint x: 14, startPoint y: 77, endPoint x: 70, endPoint y: 201, distance: 135.8
click at [70, 201] on div "▶ Thought process Excelente pergunta! Vou sugerir uma lista de status que segue…" at bounding box center [98, 131] width 182 height 664
click at [41, 188] on code "Novo Qualificando Qualificado Apresentando Agendando Experimental Experimental …" at bounding box center [49, 253] width 70 height 131
click at [16, 188] on code "Novo Qualificando Qualificado Apresentando Agendando Experimental Experimental …" at bounding box center [49, 253] width 70 height 131
drag, startPoint x: 13, startPoint y: 75, endPoint x: 33, endPoint y: 74, distance: 19.2
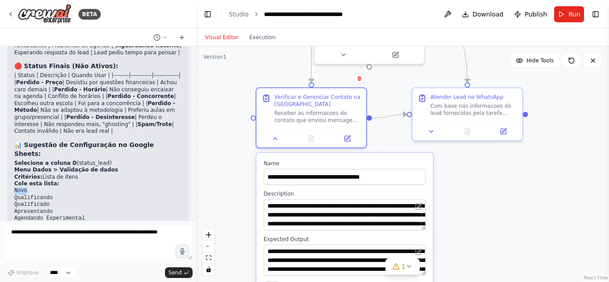
click at [33, 74] on div "▶ Thought process Excelente pergunta! Vou sugerir uma lista de status que segue…" at bounding box center [98, 131] width 182 height 664
drag, startPoint x: 14, startPoint y: 82, endPoint x: 52, endPoint y: 82, distance: 37.9
click at [52, 82] on div "▶ Thought process Excelente pergunta! Vou sugerir uma lista de status que segue…" at bounding box center [98, 131] width 182 height 664
drag, startPoint x: 13, startPoint y: 88, endPoint x: 50, endPoint y: 90, distance: 37.1
click at [50, 90] on div "▶ Thought process Excelente pergunta! Vou sugerir uma lista de status que segue…" at bounding box center [98, 131] width 182 height 664
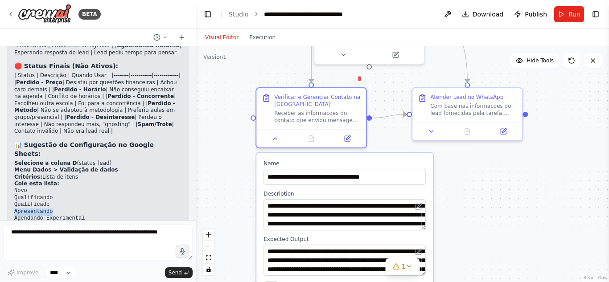
drag, startPoint x: 13, startPoint y: 97, endPoint x: 60, endPoint y: 97, distance: 47.2
click at [60, 97] on div "▶ Thought process Excelente pergunta! Vou sugerir uma lista de status que segue…" at bounding box center [98, 131] width 182 height 664
drag, startPoint x: 14, startPoint y: 102, endPoint x: 83, endPoint y: 102, distance: 68.6
click at [83, 188] on pre "Novo Qualificando Qualificado Apresentando Agendando Experimental Experimental …" at bounding box center [98, 254] width 168 height 132
drag, startPoint x: 15, startPoint y: 109, endPoint x: 81, endPoint y: 111, distance: 65.5
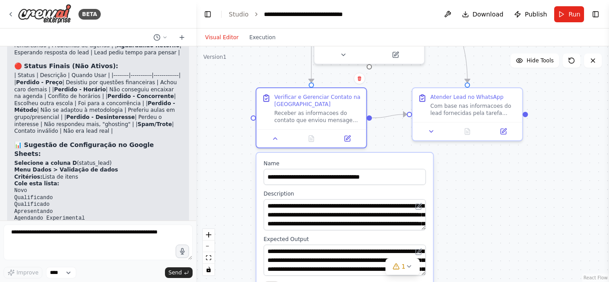
click at [81, 188] on pre "Novo Qualificando Qualificado Apresentando Agendando Experimental Experimental …" at bounding box center [98, 254] width 168 height 132
drag, startPoint x: 15, startPoint y: 115, endPoint x: 71, endPoint y: 118, distance: 56.2
click at [71, 188] on pre "Novo Qualificando Qualificado Apresentando Agendando Experimental Experimental …" at bounding box center [98, 254] width 168 height 132
drag, startPoint x: 13, startPoint y: 126, endPoint x: 45, endPoint y: 126, distance: 31.2
click at [45, 126] on div "▶ Thought process Excelente pergunta! Vou sugerir uma lista de status que segue…" at bounding box center [98, 131] width 182 height 664
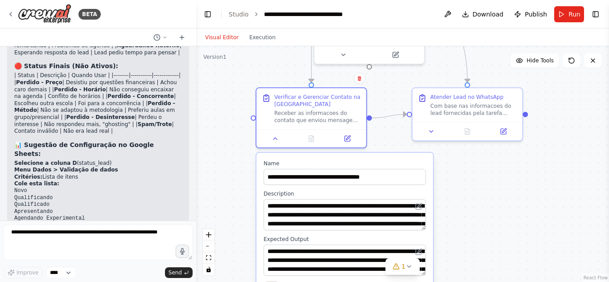
drag, startPoint x: 15, startPoint y: 132, endPoint x: 53, endPoint y: 132, distance: 38.3
click at [53, 188] on pre "Novo Qualificando Qualificado Apresentando Agendando Experimental Experimental …" at bounding box center [98, 254] width 168 height 132
drag, startPoint x: 14, startPoint y: 138, endPoint x: 45, endPoint y: 139, distance: 31.2
click at [45, 188] on pre "Novo Qualificando Qualificado Apresentando Agendando Experimental Experimental …" at bounding box center [98, 254] width 168 height 132
drag, startPoint x: 13, startPoint y: 144, endPoint x: 36, endPoint y: 144, distance: 22.3
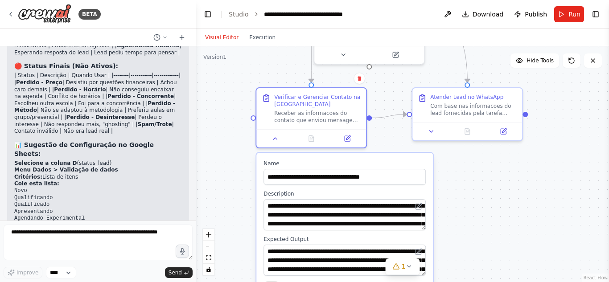
click at [36, 144] on div "▶ Thought process Excelente pergunta! Vou sugerir uma lista de status que segue…" at bounding box center [98, 131] width 182 height 664
drag, startPoint x: 14, startPoint y: 151, endPoint x: 53, endPoint y: 152, distance: 39.2
click at [53, 152] on div "▶ Thought process Excelente pergunta! Vou sugerir uma lista de status que segue…" at bounding box center [98, 131] width 182 height 664
drag, startPoint x: 15, startPoint y: 159, endPoint x: 68, endPoint y: 159, distance: 53.5
click at [68, 188] on pre "Novo Qualificando Qualificado Apresentando Agendando Experimental Experimental …" at bounding box center [98, 254] width 168 height 132
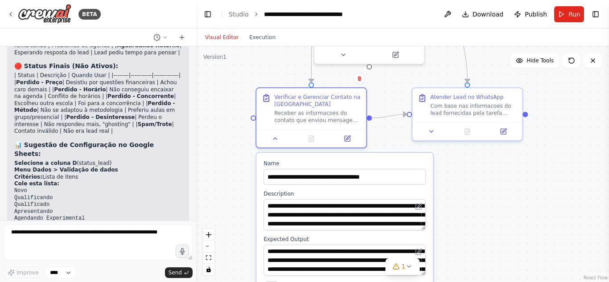
drag, startPoint x: 14, startPoint y: 165, endPoint x: 60, endPoint y: 166, distance: 46.3
click at [60, 166] on div "▶ Thought process Excelente pergunta! Vou sugerir uma lista de status que segue…" at bounding box center [98, 131] width 182 height 664
drag, startPoint x: 14, startPoint y: 173, endPoint x: 69, endPoint y: 174, distance: 54.4
click at [69, 188] on pre "Novo Qualificando Qualificado Apresentando Agendando Experimental Experimental …" at bounding box center [98, 254] width 168 height 132
drag, startPoint x: 14, startPoint y: 180, endPoint x: 81, endPoint y: 182, distance: 67.3
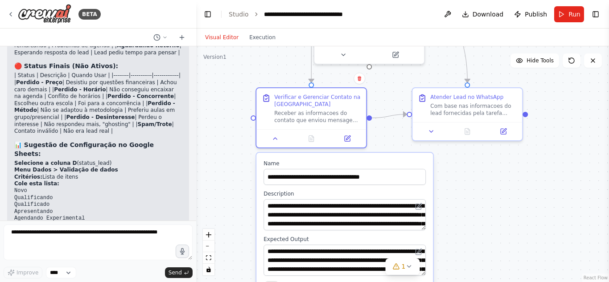
click at [81, 182] on div "▶ Thought process Excelente pergunta! Vou sugerir uma lista de status que segue…" at bounding box center [98, 131] width 182 height 664
drag, startPoint x: 15, startPoint y: 187, endPoint x: 65, endPoint y: 187, distance: 49.9
click at [65, 188] on pre "Novo Qualificando Qualificado Apresentando Agendando Experimental Experimental …" at bounding box center [98, 254] width 168 height 132
drag, startPoint x: 15, startPoint y: 192, endPoint x: 88, endPoint y: 193, distance: 72.6
click at [88, 193] on pre "Novo Qualificando Qualificado Apresentando Agendando Experimental Experimental …" at bounding box center [98, 254] width 168 height 132
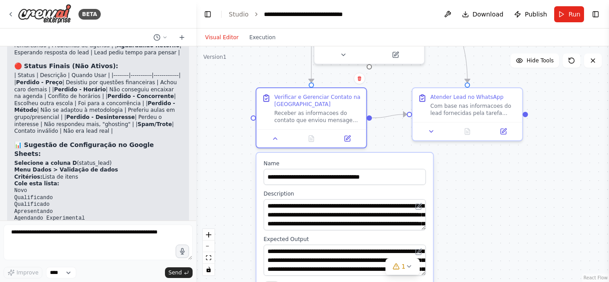
drag, startPoint x: 13, startPoint y: 199, endPoint x: 47, endPoint y: 203, distance: 34.5
click at [47, 203] on div "▶ Thought process Excelente pergunta! Vou sugerir uma lista de status que segue…" at bounding box center [98, 131] width 182 height 664
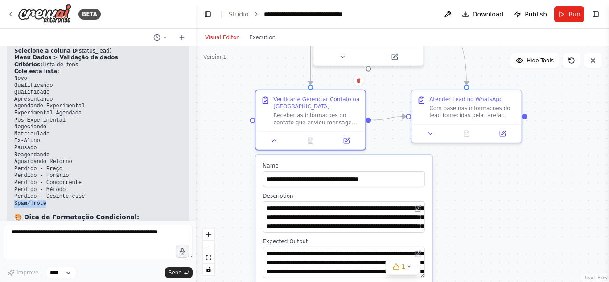
scroll to position [2248, 0]
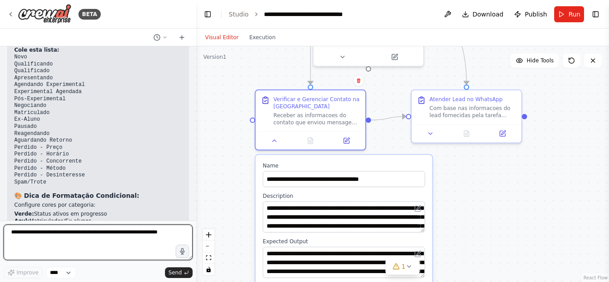
click at [152, 236] on textarea at bounding box center [98, 243] width 189 height 36
type textarea "**********"
click at [117, 241] on textarea "**********" at bounding box center [98, 243] width 189 height 36
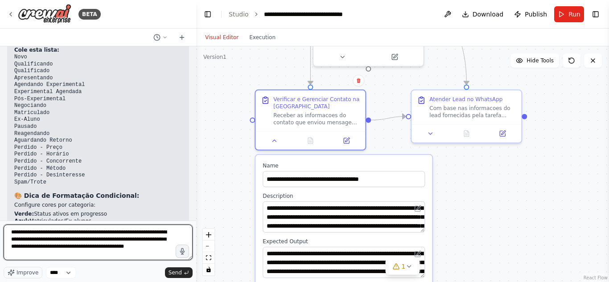
type textarea "**********"
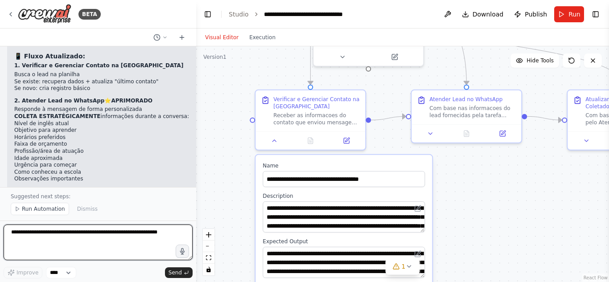
scroll to position [2914, 0]
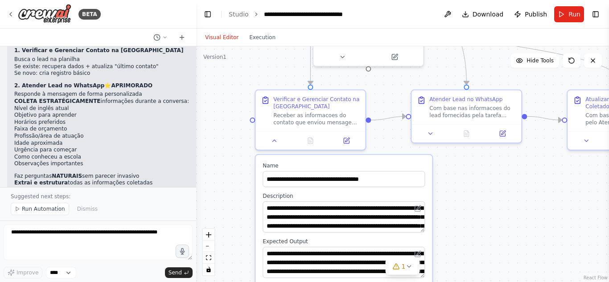
drag, startPoint x: 148, startPoint y: 134, endPoint x: 127, endPoint y: 135, distance: 21.9
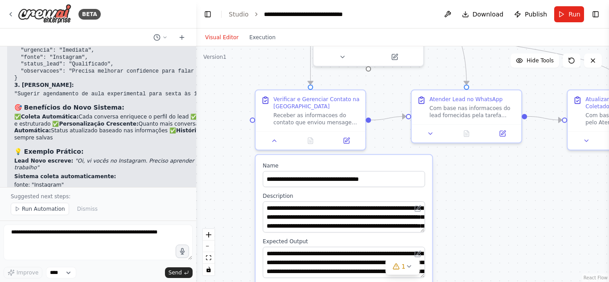
scroll to position [3359, 0]
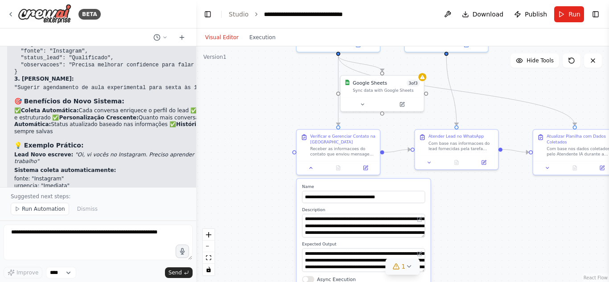
click at [408, 268] on icon at bounding box center [408, 266] width 7 height 7
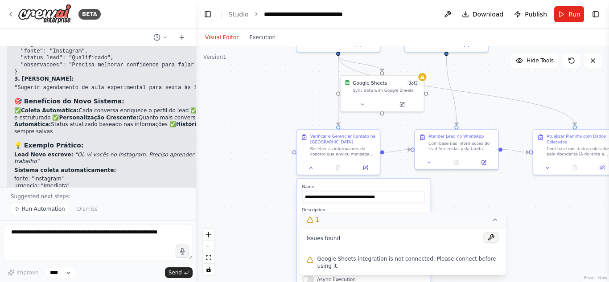
click at [491, 243] on button at bounding box center [490, 237] width 15 height 11
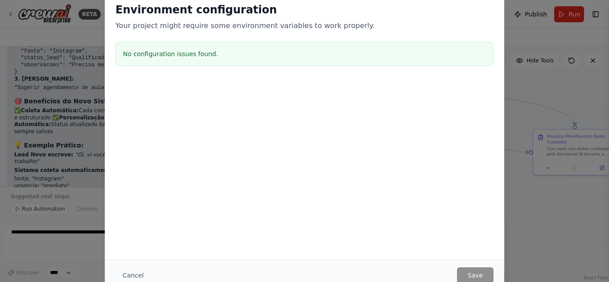
click at [150, 53] on h3 "No configuration issues found." at bounding box center [304, 53] width 363 height 9
click at [136, 275] on button "Cancel" at bounding box center [132, 275] width 35 height 16
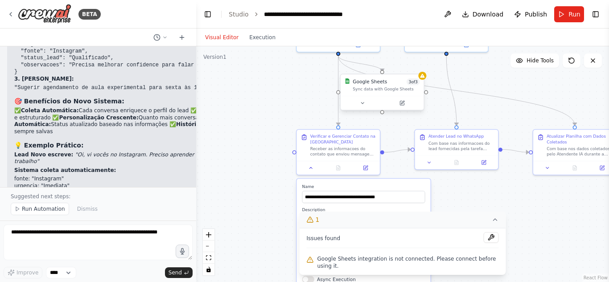
click at [424, 79] on div at bounding box center [422, 76] width 8 height 8
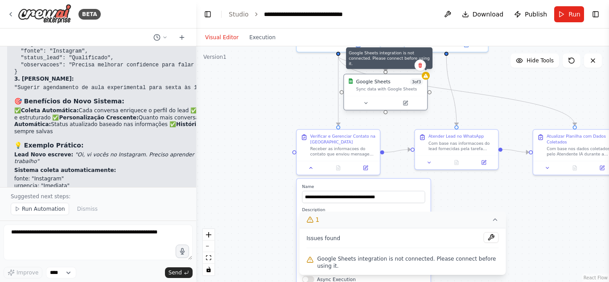
click at [425, 80] on div at bounding box center [426, 76] width 8 height 8
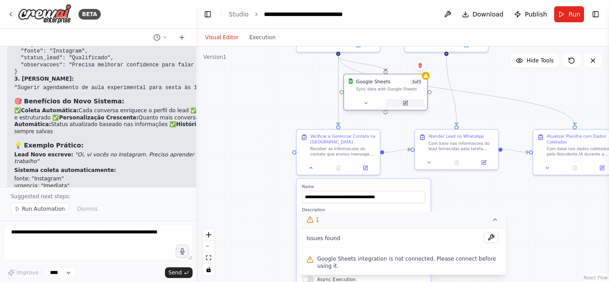
click at [401, 101] on button at bounding box center [405, 103] width 38 height 8
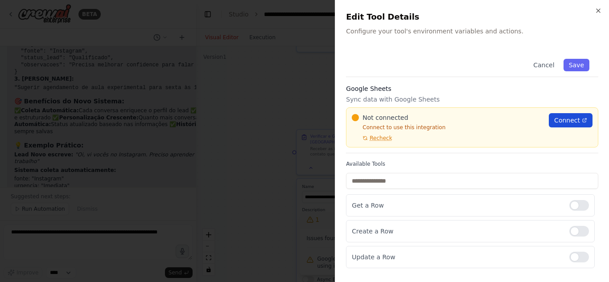
click at [567, 116] on span "Connect" at bounding box center [567, 120] width 26 height 9
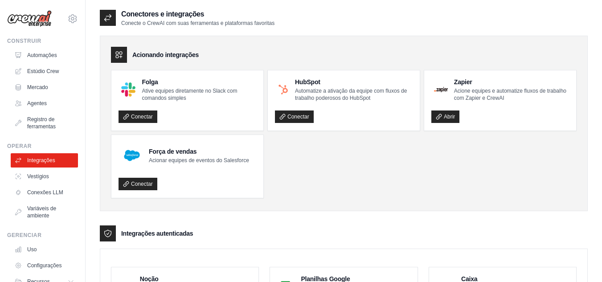
click at [429, 164] on ul "Folga Ative equipes diretamente no Slack com comandos simples Conectar HubSpot …" at bounding box center [344, 134] width 466 height 128
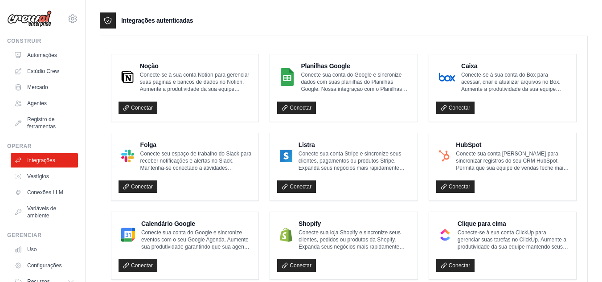
scroll to position [223, 0]
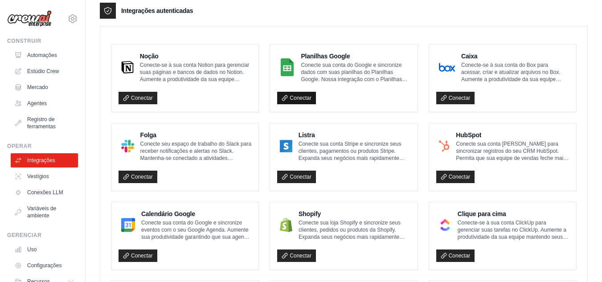
click at [303, 98] on font "Conectar" at bounding box center [301, 98] width 22 height 6
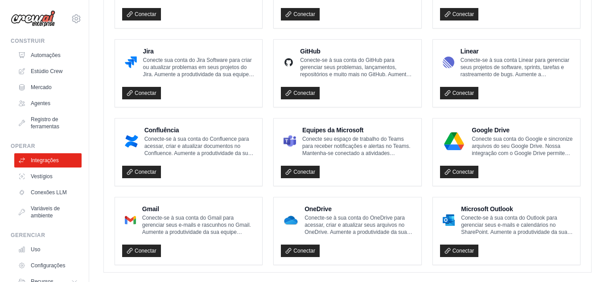
scroll to position [557, 0]
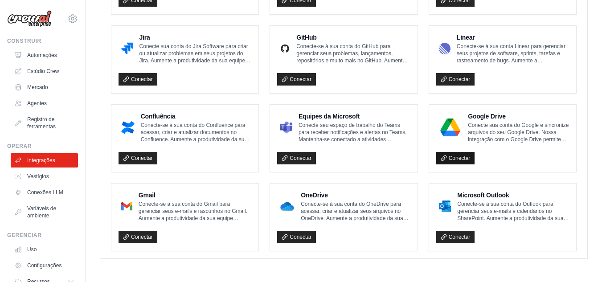
click at [445, 161] on link "Conectar" at bounding box center [455, 158] width 39 height 12
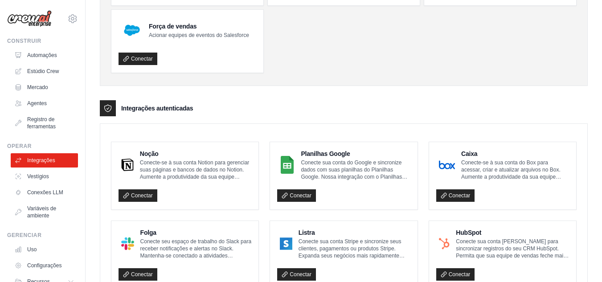
scroll to position [231, 0]
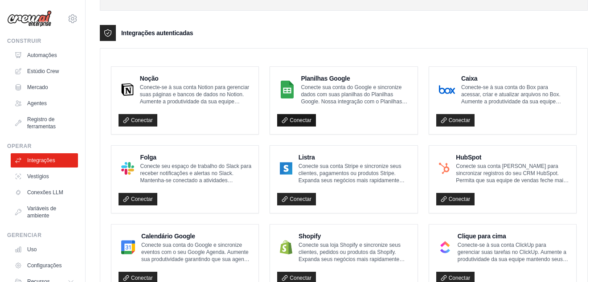
click at [307, 119] on font "Conectar" at bounding box center [301, 120] width 22 height 6
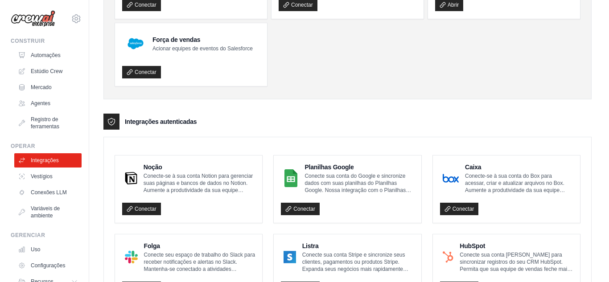
scroll to position [0, 0]
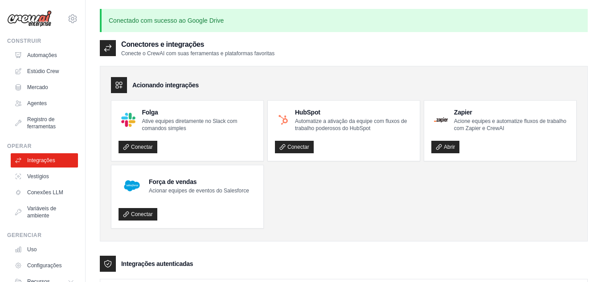
click at [234, 23] on p "Conectado com sucesso ao Google Drive" at bounding box center [344, 20] width 488 height 23
click at [140, 45] on font "Conectores e integrações" at bounding box center [162, 45] width 83 height 8
click at [25, 60] on link "Automações" at bounding box center [45, 55] width 67 height 14
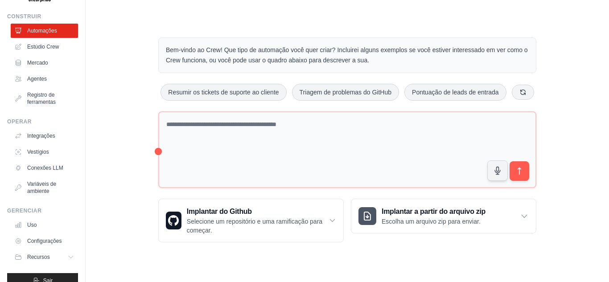
scroll to position [38, 0]
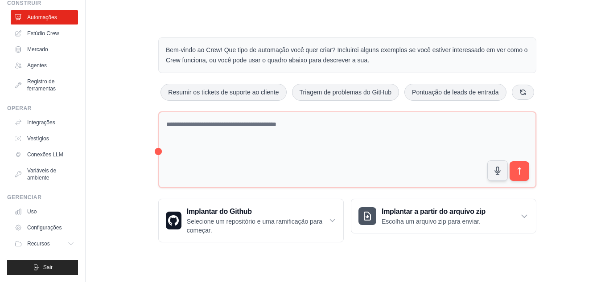
click at [429, 242] on div "Bem-vindo ao Crew! Que tipo de automação você quer criar? Incluirei alguns exem…" at bounding box center [346, 139] width 399 height 233
click at [210, 37] on div "Bem-vindo ao Crew! Que tipo de automação você quer criar? Incluirei alguns exem…" at bounding box center [346, 139] width 399 height 233
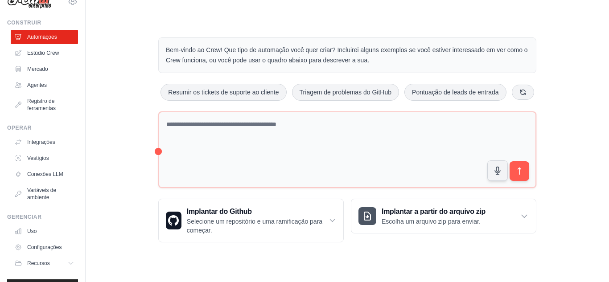
scroll to position [16, 0]
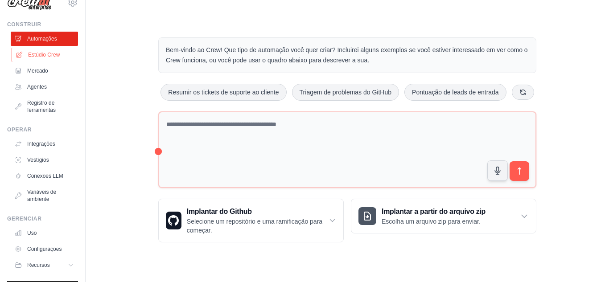
click at [61, 57] on link "Estúdio Crew" at bounding box center [45, 55] width 67 height 14
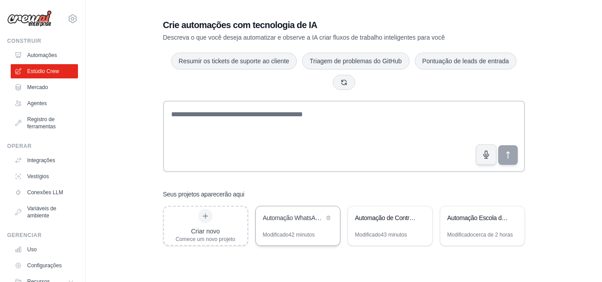
click at [296, 225] on div "Automação WhatsApp Escola de Inglês" at bounding box center [298, 218] width 84 height 25
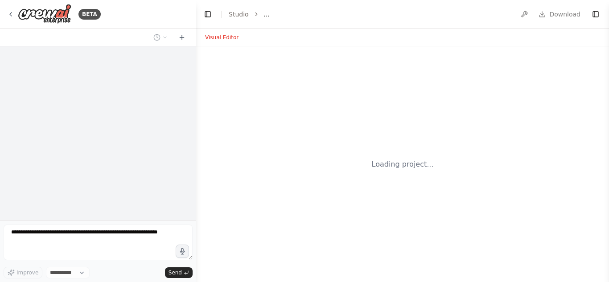
select select "****"
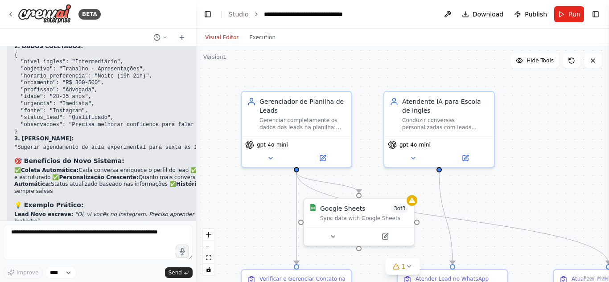
scroll to position [3280, 0]
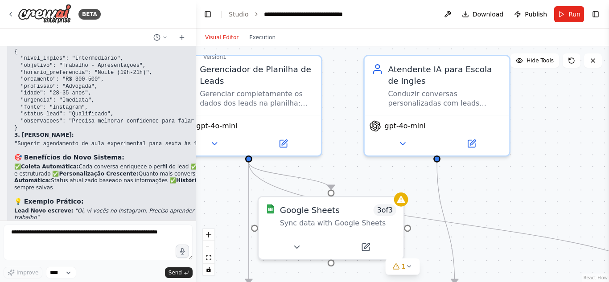
click at [409, 201] on div ".deletable-edge-delete-btn { width: 20px; height: 20px; border: 0px solid #ffff…" at bounding box center [402, 164] width 413 height 236
click at [402, 205] on div "Google Sheets 3 of 3 Sync data with Google Sheets" at bounding box center [330, 213] width 145 height 37
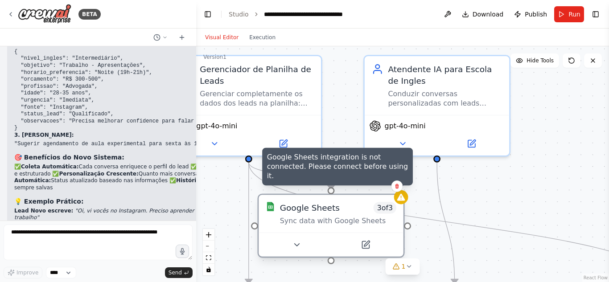
click at [401, 203] on div at bounding box center [401, 197] width 14 height 14
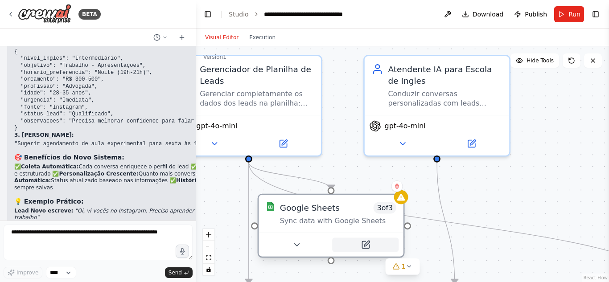
click at [361, 246] on icon at bounding box center [364, 244] width 9 height 9
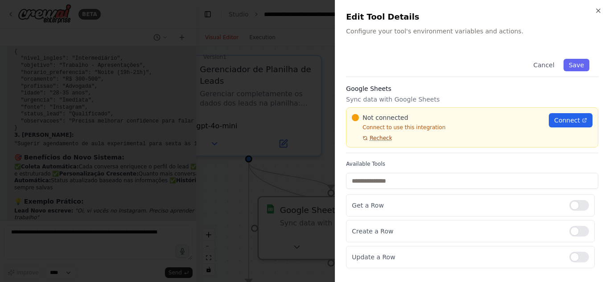
click at [370, 140] on span "Recheck" at bounding box center [380, 138] width 22 height 7
click at [562, 122] on span "Connect" at bounding box center [567, 120] width 26 height 9
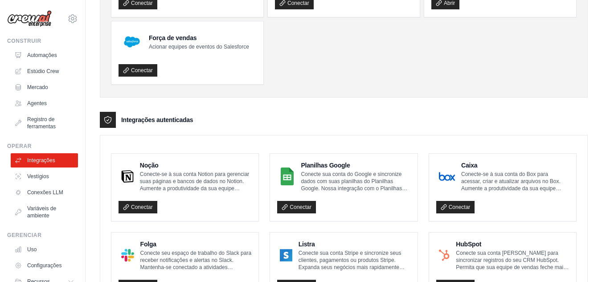
scroll to position [134, 0]
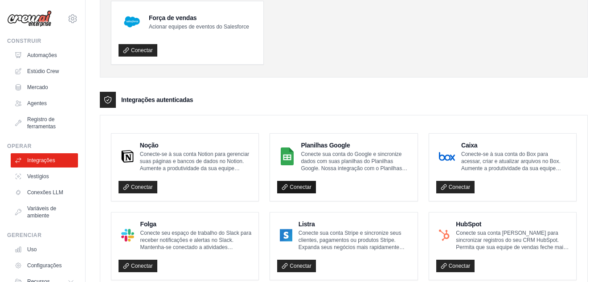
click at [301, 188] on font "Conectar" at bounding box center [301, 187] width 22 height 6
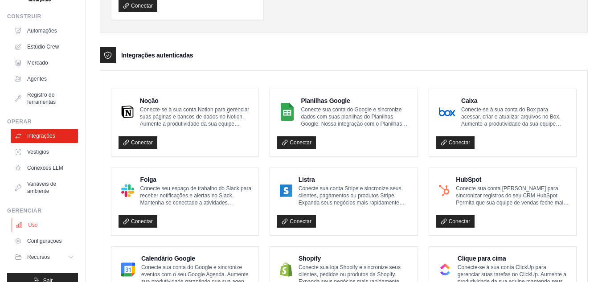
scroll to position [38, 0]
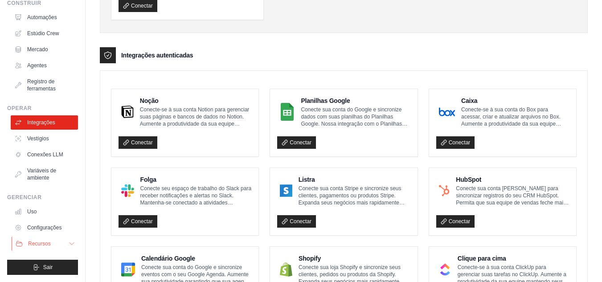
click at [53, 243] on button "Recursos" at bounding box center [45, 244] width 67 height 14
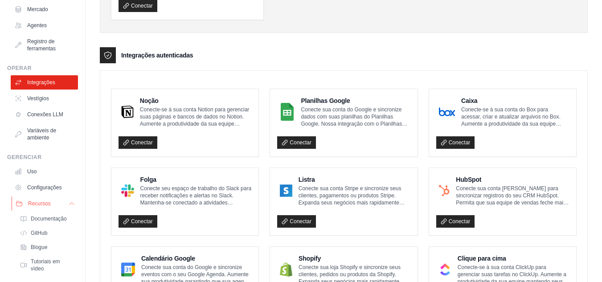
scroll to position [102, 0]
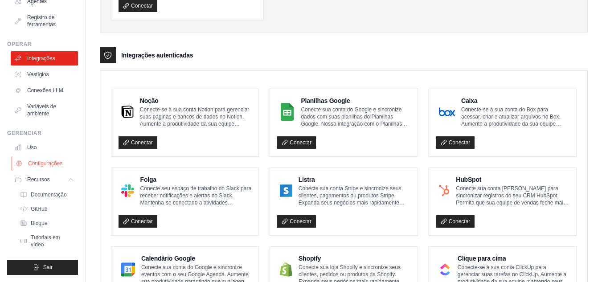
click at [44, 163] on font "Configurações" at bounding box center [45, 163] width 34 height 6
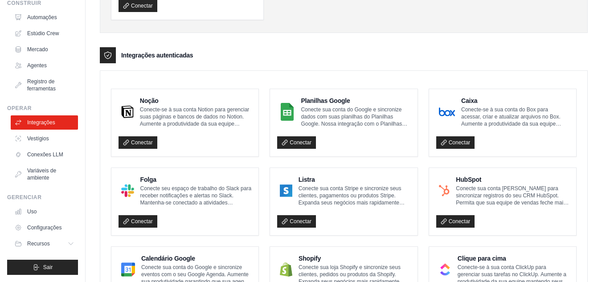
scroll to position [38, 0]
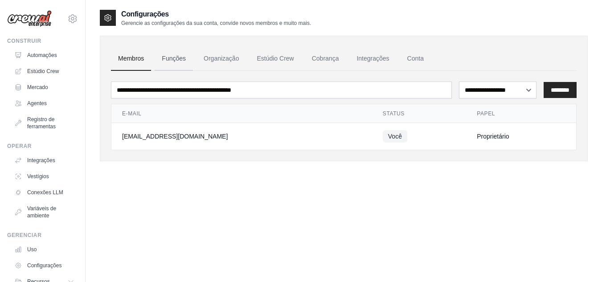
click at [183, 56] on font "Funções" at bounding box center [174, 58] width 24 height 7
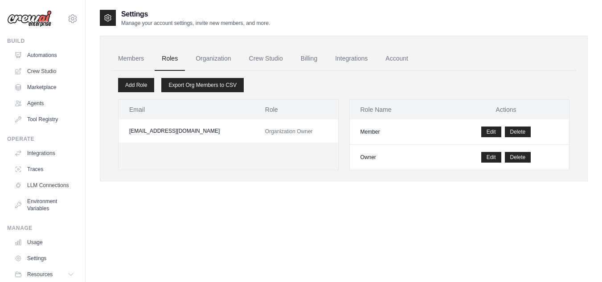
click at [383, 110] on th "Role Name" at bounding box center [397, 110] width 94 height 20
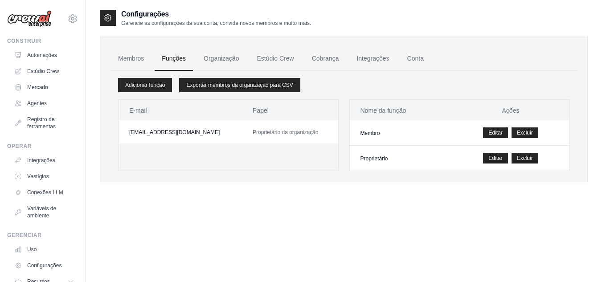
click at [515, 109] on font "Ações" at bounding box center [510, 110] width 17 height 7
click at [210, 59] on font "Organização" at bounding box center [221, 58] width 35 height 7
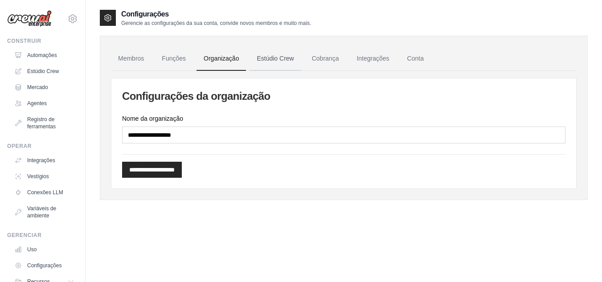
click at [261, 54] on link "Estúdio Crew" at bounding box center [275, 59] width 51 height 24
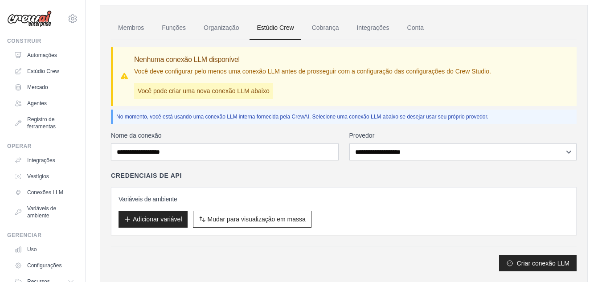
scroll to position [45, 0]
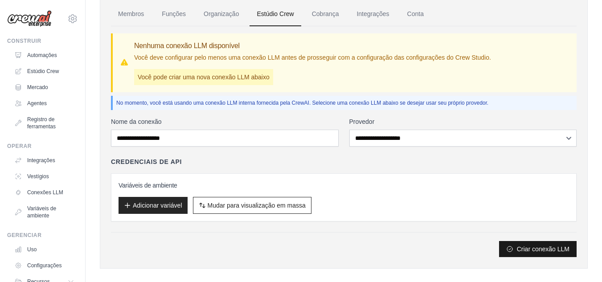
click at [541, 251] on font "Criar conexão LLM" at bounding box center [543, 249] width 53 height 7
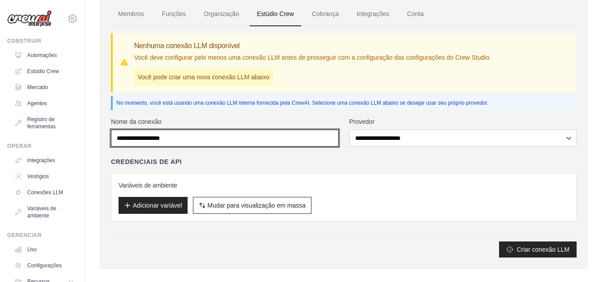
click at [278, 137] on input "Nome da conexão" at bounding box center [225, 138] width 228 height 17
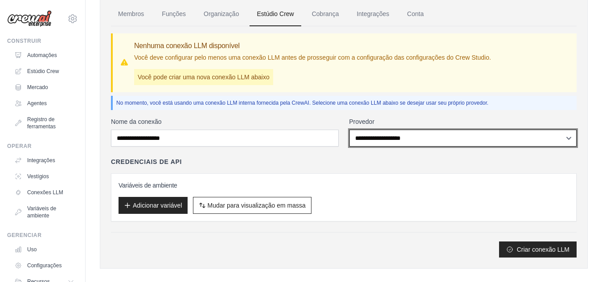
click at [382, 139] on select "**********" at bounding box center [463, 138] width 228 height 17
select select "*********"
click at [349, 130] on select "**********" at bounding box center [463, 138] width 228 height 17
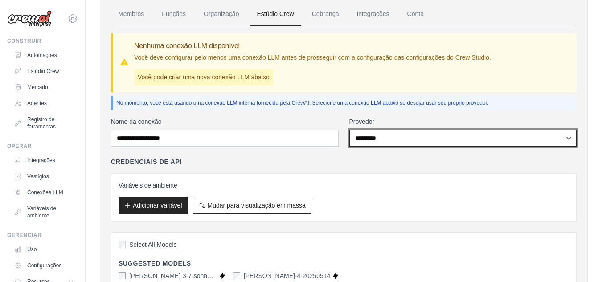
click at [385, 136] on select "**********" at bounding box center [463, 138] width 228 height 17
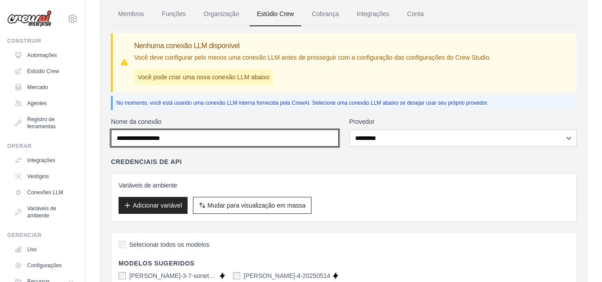
click at [307, 144] on input "Nome da conexão" at bounding box center [225, 138] width 228 height 17
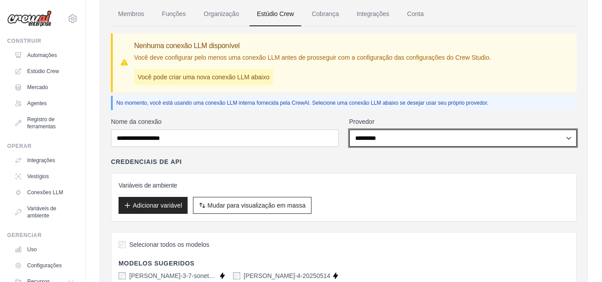
click at [362, 135] on select "**********" at bounding box center [463, 138] width 228 height 17
click at [349, 130] on select "**********" at bounding box center [463, 138] width 228 height 17
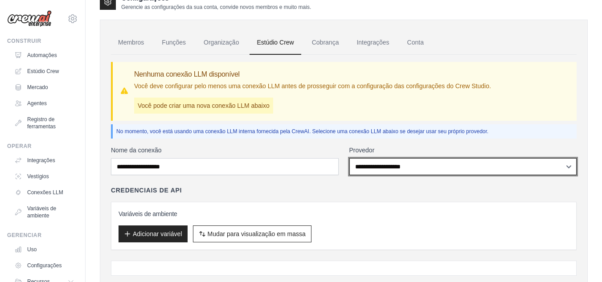
scroll to position [0, 0]
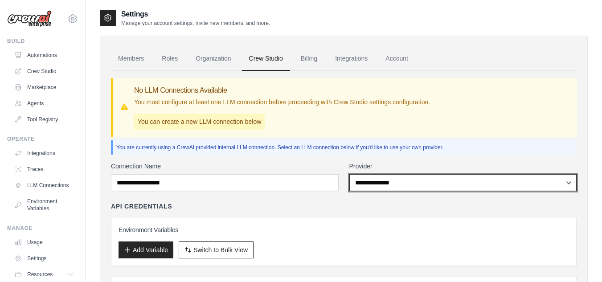
click at [409, 176] on select "**********" at bounding box center [463, 182] width 228 height 17
select select "******"
click at [349, 174] on select "**********" at bounding box center [463, 182] width 228 height 17
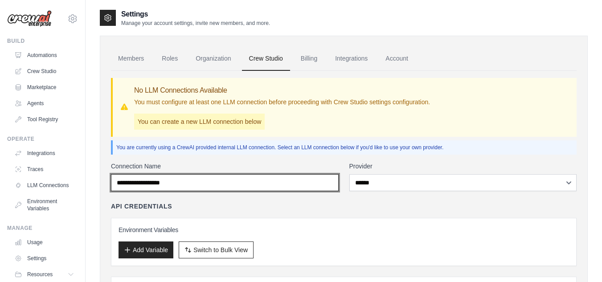
click at [293, 188] on input "Connection Name" at bounding box center [225, 182] width 228 height 17
click at [275, 185] on input "Connection Name" at bounding box center [225, 182] width 228 height 17
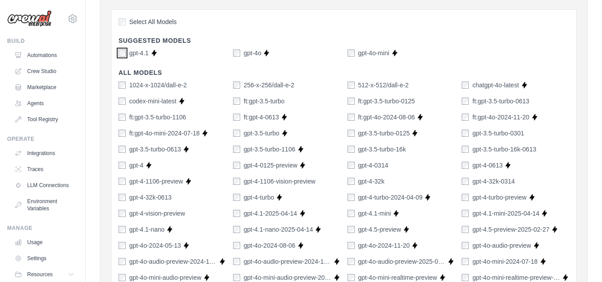
scroll to position [45, 0]
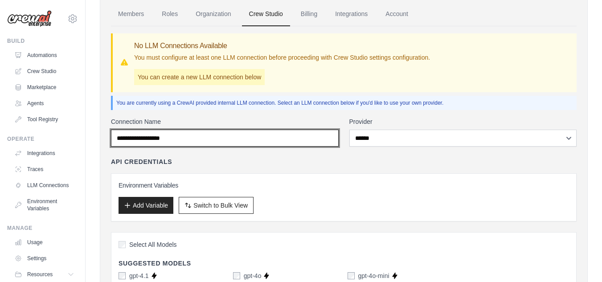
click at [222, 136] on input "Connection Name" at bounding box center [225, 138] width 228 height 17
click at [240, 140] on input "Connection Name" at bounding box center [225, 138] width 228 height 17
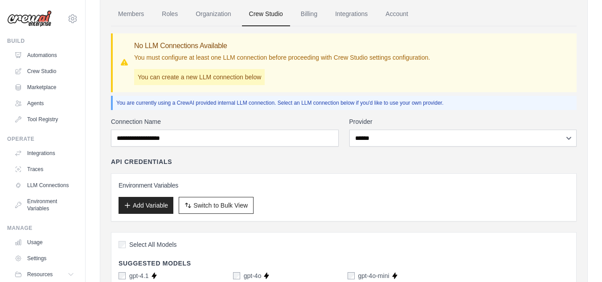
click at [223, 77] on p "You can create a new LLM connection below" at bounding box center [199, 77] width 131 height 16
click at [177, 78] on p "You can create a new LLM connection below" at bounding box center [199, 77] width 131 height 16
drag, startPoint x: 229, startPoint y: 74, endPoint x: 201, endPoint y: 75, distance: 28.6
click at [229, 74] on p "You can create a new LLM connection below" at bounding box center [199, 77] width 131 height 16
click at [123, 62] on icon at bounding box center [124, 62] width 7 height 6
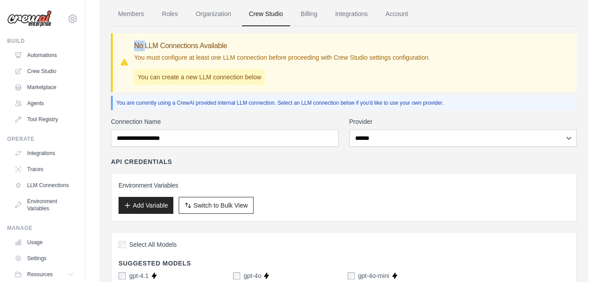
drag, startPoint x: 123, startPoint y: 62, endPoint x: 168, endPoint y: 60, distance: 44.2
click at [128, 62] on icon at bounding box center [124, 62] width 9 height 9
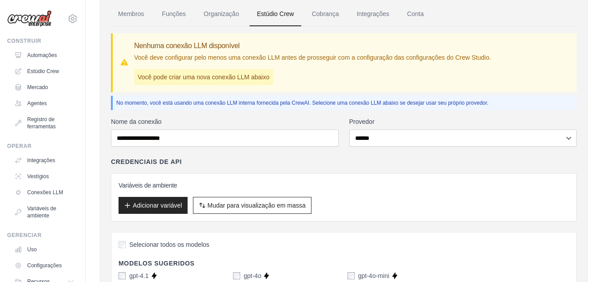
click at [203, 60] on font "Você deve configurar pelo menos uma conexão LLM antes de prosseguir com a confi…" at bounding box center [312, 57] width 357 height 7
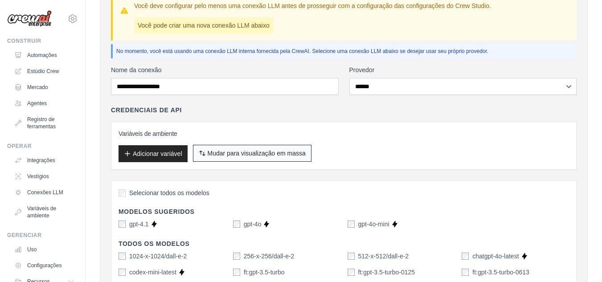
scroll to position [134, 0]
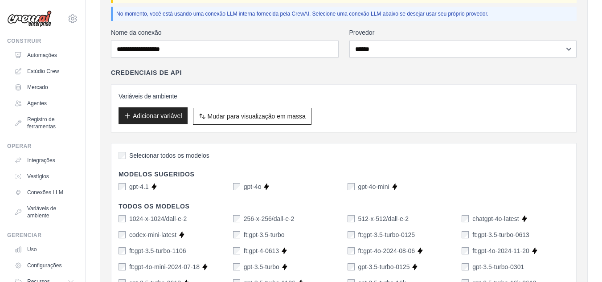
click at [167, 118] on font "Adicionar variável" at bounding box center [157, 115] width 49 height 7
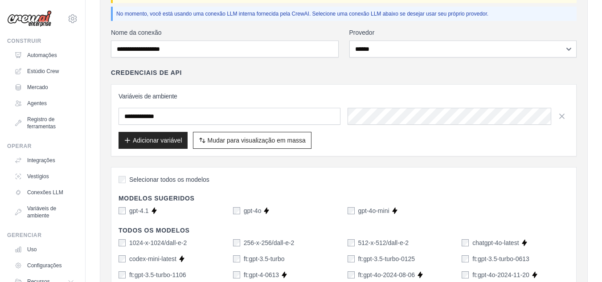
click at [219, 118] on input "text" at bounding box center [230, 116] width 222 height 17
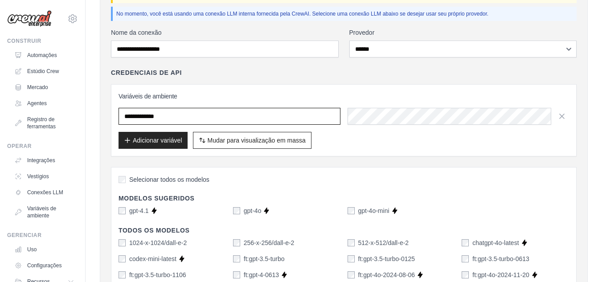
click at [250, 119] on input "text" at bounding box center [230, 116] width 222 height 17
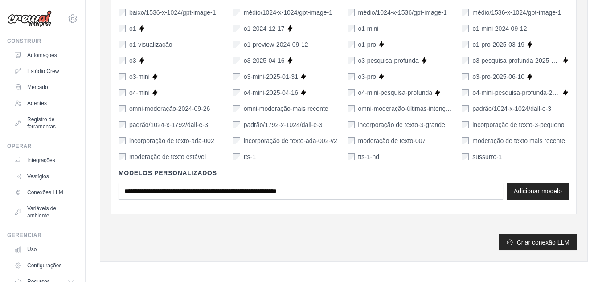
scroll to position [688, 0]
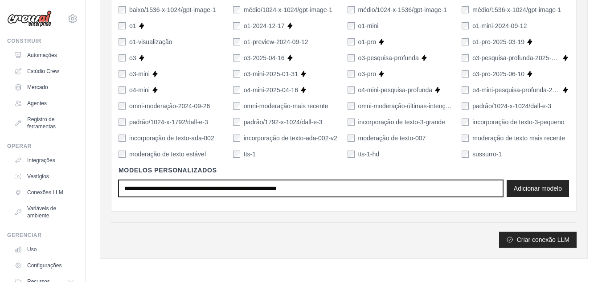
click at [329, 192] on input "text" at bounding box center [311, 188] width 385 height 17
click at [347, 190] on input "text" at bounding box center [311, 188] width 385 height 17
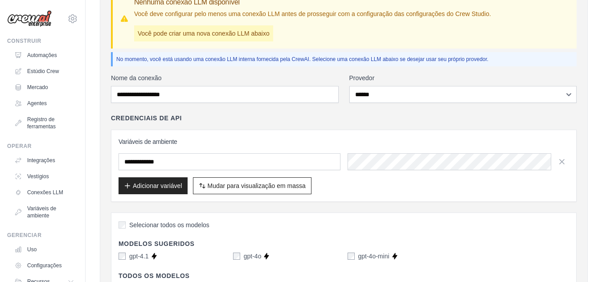
scroll to position [89, 0]
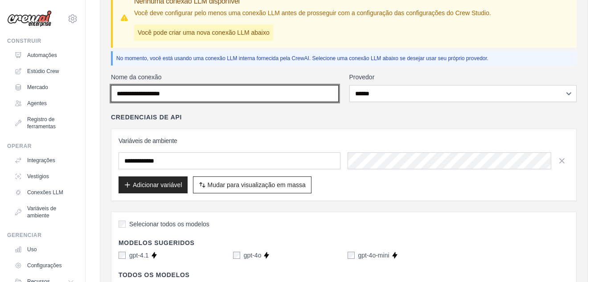
drag, startPoint x: 224, startPoint y: 93, endPoint x: 102, endPoint y: 93, distance: 122.5
click at [259, 92] on input "Nome da conexão" at bounding box center [225, 93] width 228 height 17
type input "*****"
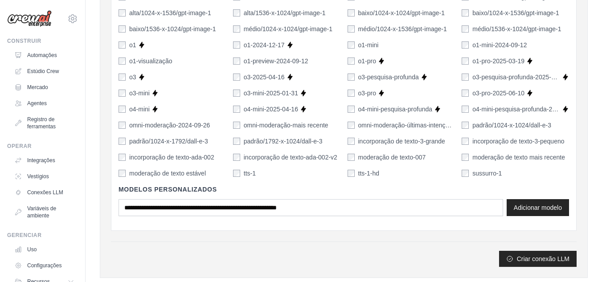
scroll to position [688, 0]
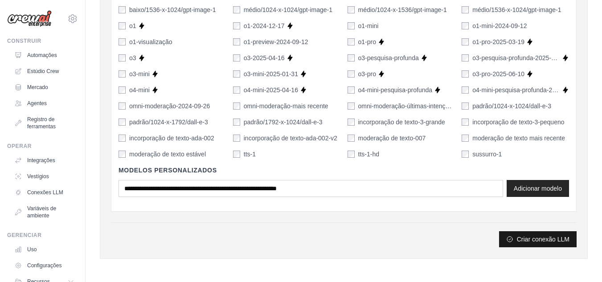
click at [537, 243] on font "Criar conexão LLM" at bounding box center [543, 239] width 53 height 9
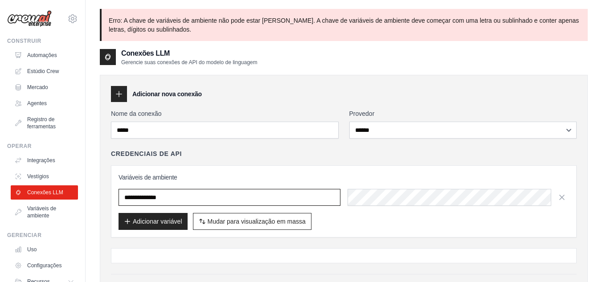
click at [275, 201] on input "**********" at bounding box center [230, 197] width 222 height 17
drag, startPoint x: 179, startPoint y: 198, endPoint x: 98, endPoint y: 207, distance: 81.2
click at [98, 207] on div "**********" at bounding box center [344, 207] width 516 height 397
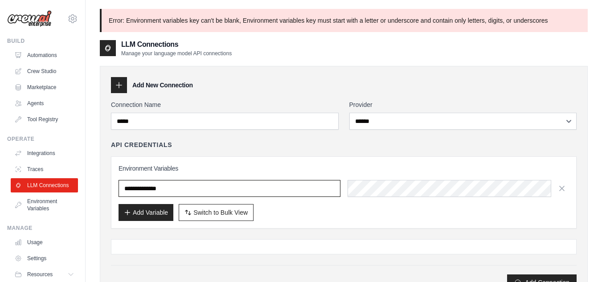
click at [292, 190] on input "**********" at bounding box center [230, 188] width 222 height 17
drag, startPoint x: 249, startPoint y: 189, endPoint x: 101, endPoint y: 192, distance: 147.5
click at [102, 192] on div "**********" at bounding box center [344, 184] width 488 height 236
paste input "**********"
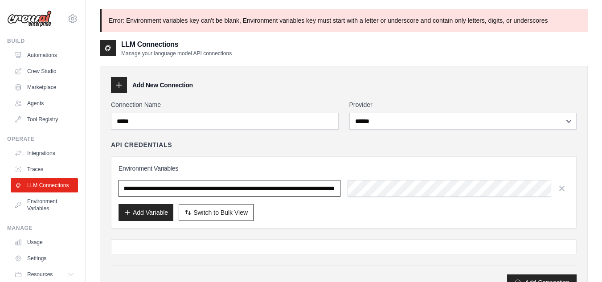
type input "**********"
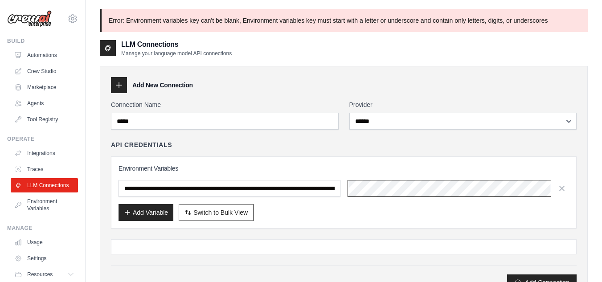
scroll to position [45, 0]
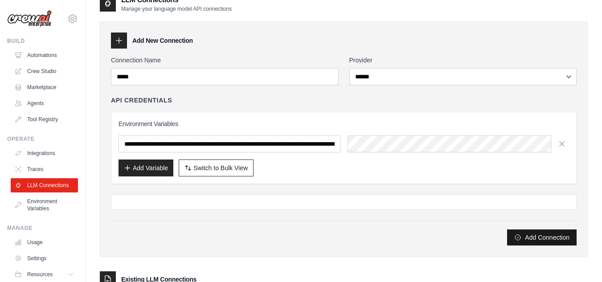
click at [545, 239] on button "Add Connection" at bounding box center [542, 237] width 70 height 16
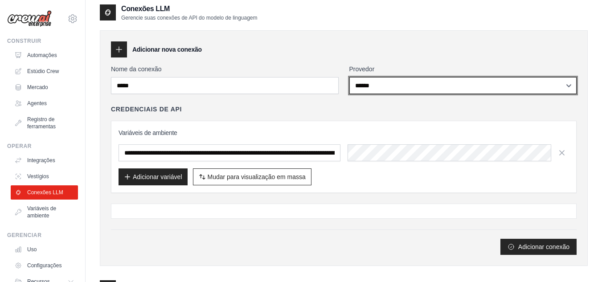
scroll to position [53, 0]
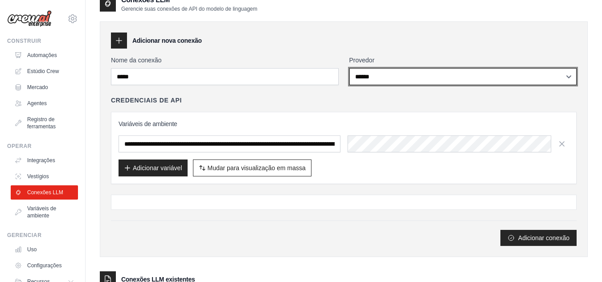
click at [385, 70] on select "**********" at bounding box center [463, 76] width 228 height 17
click at [349, 68] on select "**********" at bounding box center [463, 76] width 228 height 17
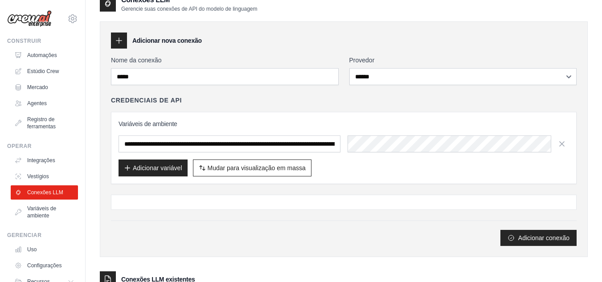
click at [358, 105] on div "**********" at bounding box center [344, 140] width 466 height 88
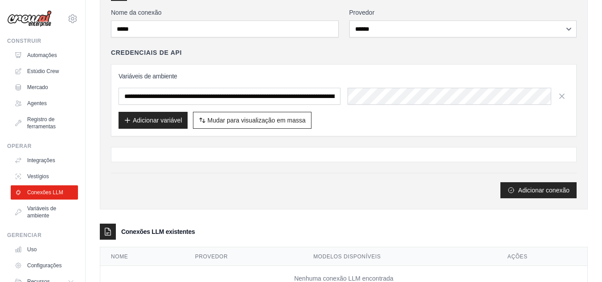
scroll to position [133, 0]
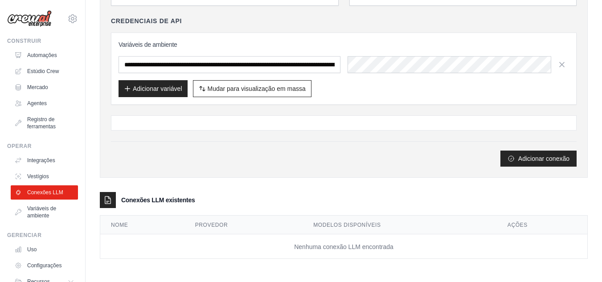
click at [174, 256] on td "Nenhuma conexão LLM encontrada" at bounding box center [343, 246] width 487 height 24
click at [389, 260] on div "**********" at bounding box center [344, 94] width 488 height 358
click at [536, 164] on button "Adicionar conexão" at bounding box center [538, 158] width 76 height 16
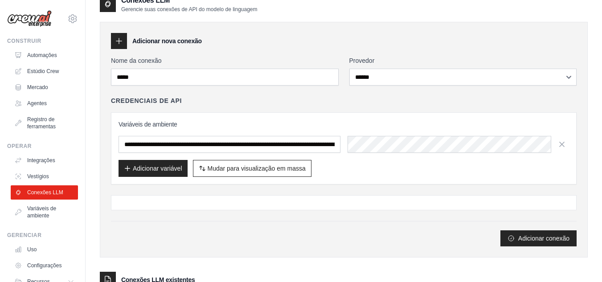
scroll to position [0, 0]
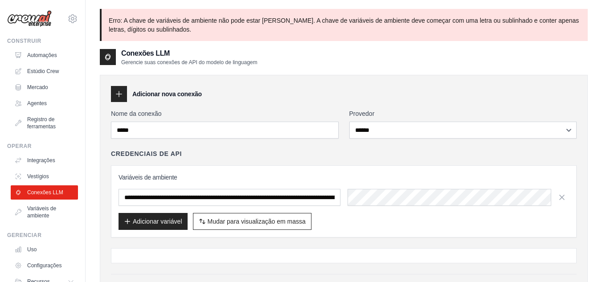
click at [164, 56] on font "Conexões LLM" at bounding box center [145, 53] width 49 height 8
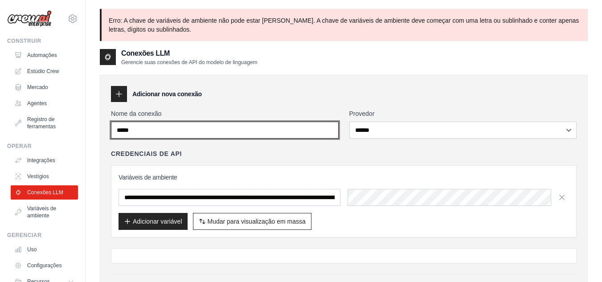
click at [153, 128] on input "*****" at bounding box center [225, 130] width 228 height 17
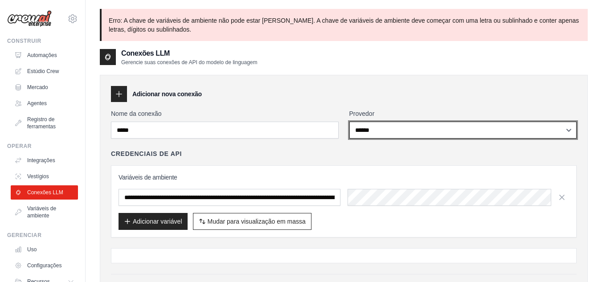
click at [449, 136] on select "**********" at bounding box center [463, 130] width 228 height 17
click at [349, 122] on select "**********" at bounding box center [463, 130] width 228 height 17
click at [396, 136] on select "**********" at bounding box center [463, 130] width 228 height 17
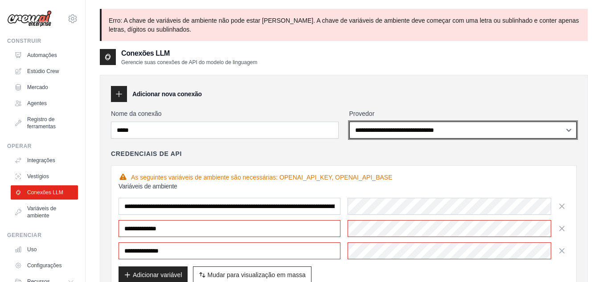
select select "******"
click at [349, 122] on select "**********" at bounding box center [463, 130] width 228 height 17
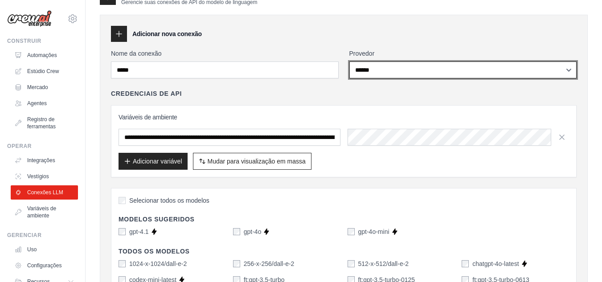
scroll to position [178, 0]
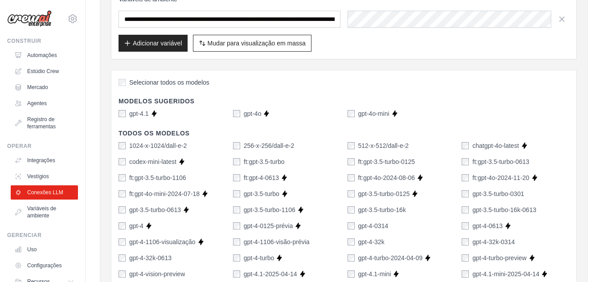
click at [240, 114] on div "gpt-4o" at bounding box center [247, 113] width 29 height 9
click at [242, 114] on div "gpt-4o" at bounding box center [247, 113] width 29 height 9
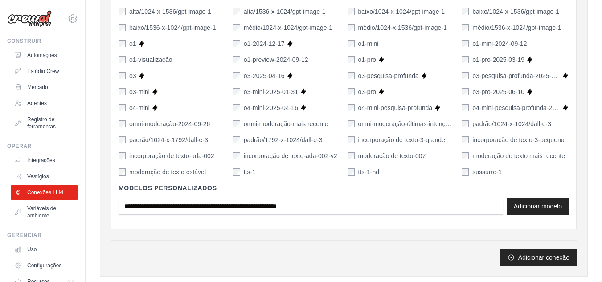
scroll to position [668, 0]
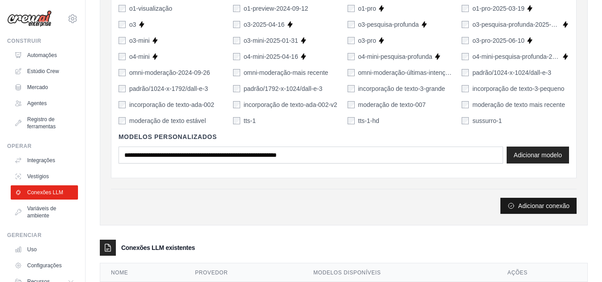
click at [556, 206] on font "Adicionar conexão" at bounding box center [543, 205] width 51 height 7
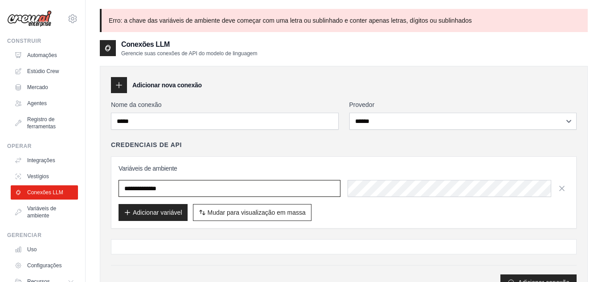
click at [247, 188] on input "**********" at bounding box center [230, 188] width 222 height 17
drag, startPoint x: 226, startPoint y: 190, endPoint x: 93, endPoint y: 182, distance: 133.0
click at [93, 182] on div "**********" at bounding box center [344, 203] width 516 height 388
paste input "**********"
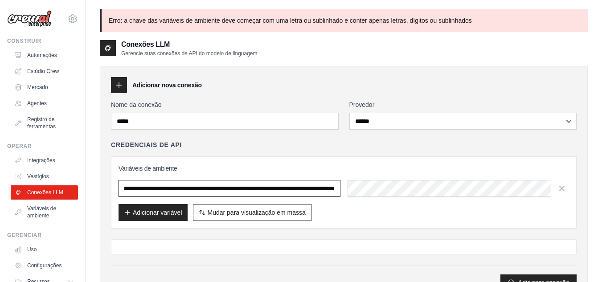
click at [184, 191] on input "**********" at bounding box center [230, 188] width 222 height 17
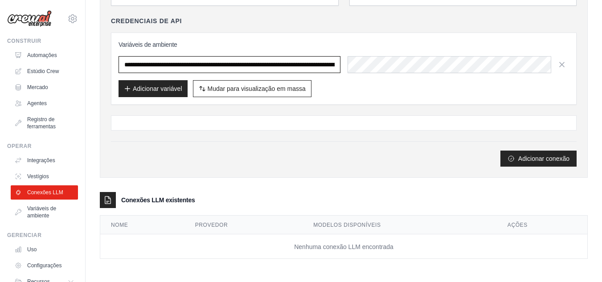
scroll to position [0, 0]
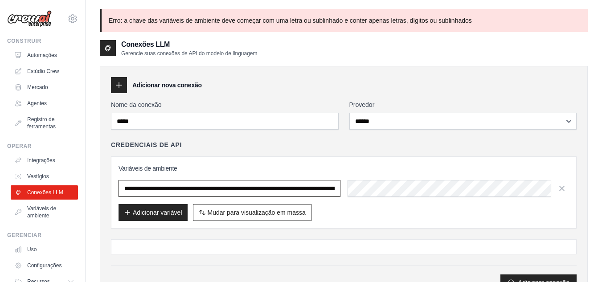
type input "**********"
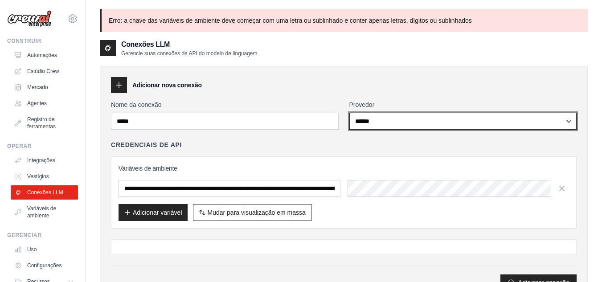
click at [435, 119] on select "**********" at bounding box center [463, 121] width 228 height 17
click at [349, 113] on select "**********" at bounding box center [463, 121] width 228 height 17
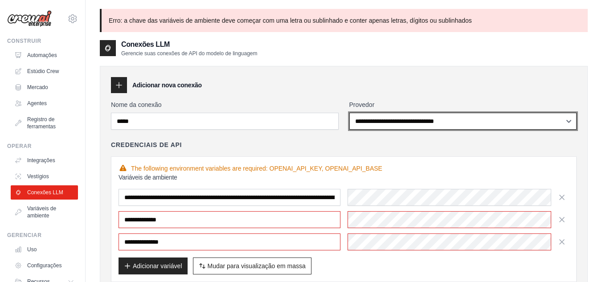
click at [374, 125] on select "**********" at bounding box center [463, 121] width 228 height 17
select select "******"
click at [349, 113] on select "**********" at bounding box center [463, 121] width 228 height 17
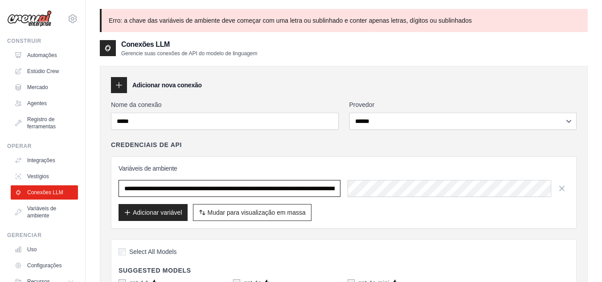
click at [237, 190] on input "**********" at bounding box center [230, 188] width 222 height 17
click at [158, 189] on input "**********" at bounding box center [230, 188] width 222 height 17
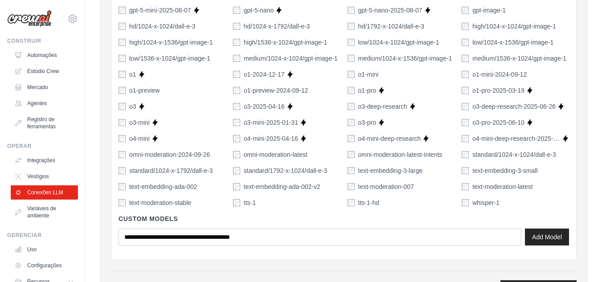
scroll to position [707, 0]
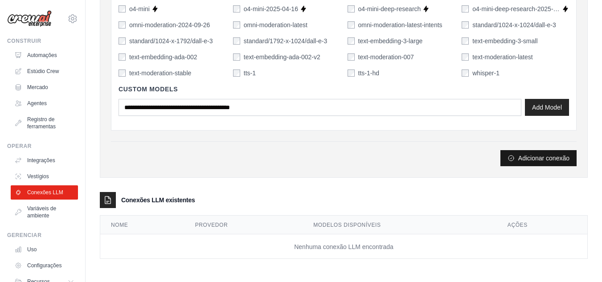
click at [551, 157] on font "Adicionar conexão" at bounding box center [543, 158] width 51 height 7
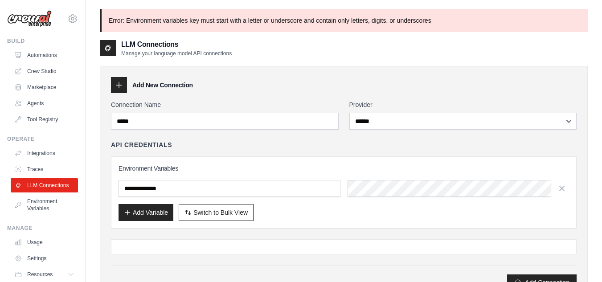
click at [275, 70] on div "**********" at bounding box center [344, 184] width 488 height 236
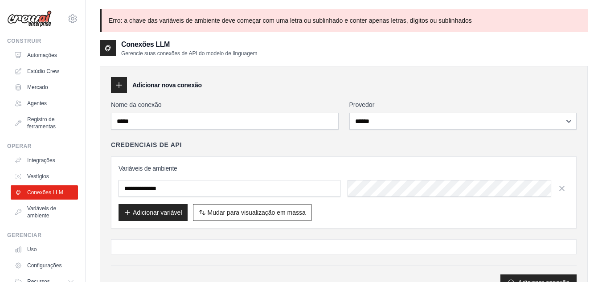
click at [315, 44] on div "Conexões LLM Gerencie suas conexões de API do modelo de linguagem" at bounding box center [344, 48] width 488 height 18
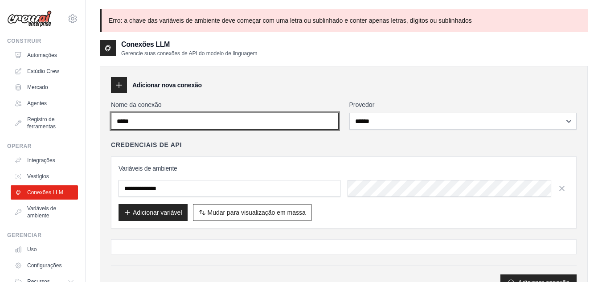
click at [194, 119] on input "*****" at bounding box center [225, 121] width 228 height 17
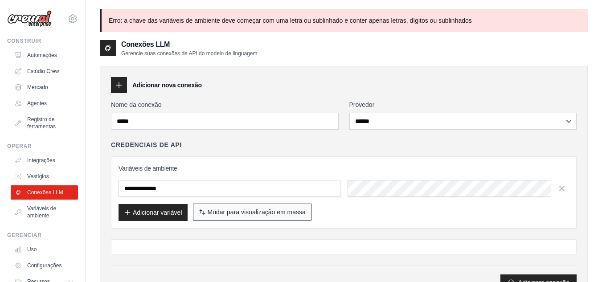
click at [242, 213] on font "Mudar para visualização em massa" at bounding box center [257, 212] width 98 height 7
type textarea "**********"
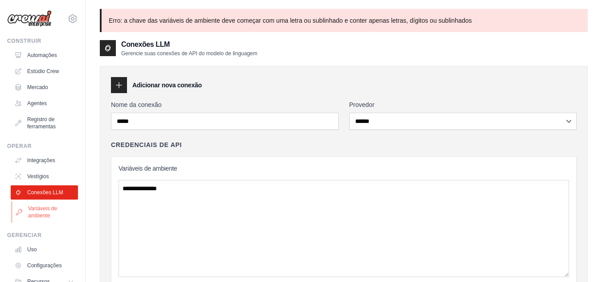
click at [31, 209] on font "Variáveis ​​de ambiente" at bounding box center [42, 211] width 29 height 13
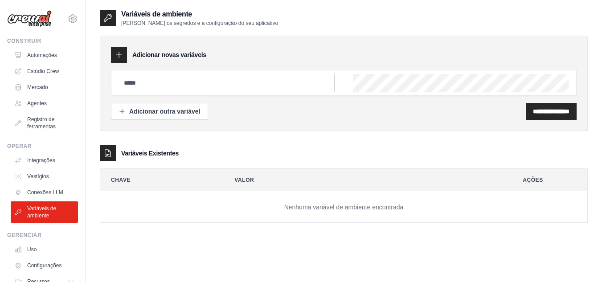
type input "*****"
click at [311, 47] on div "Adicionar novas variáveis" at bounding box center [344, 55] width 466 height 16
click at [545, 111] on input "**********" at bounding box center [551, 111] width 37 height 9
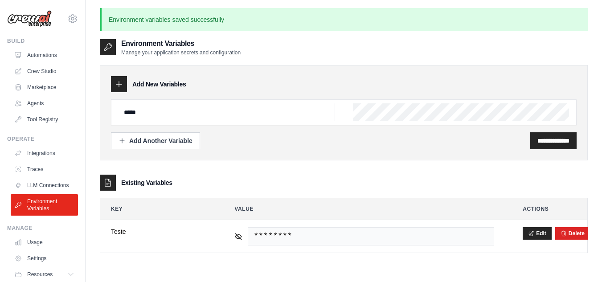
scroll to position [0, 0]
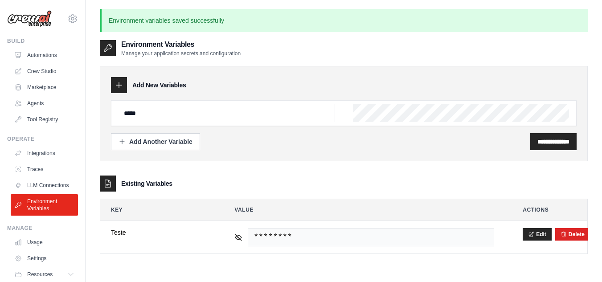
click at [188, 73] on div "**********" at bounding box center [344, 113] width 488 height 95
click at [141, 51] on p "Manage your application secrets and configuration" at bounding box center [180, 53] width 119 height 7
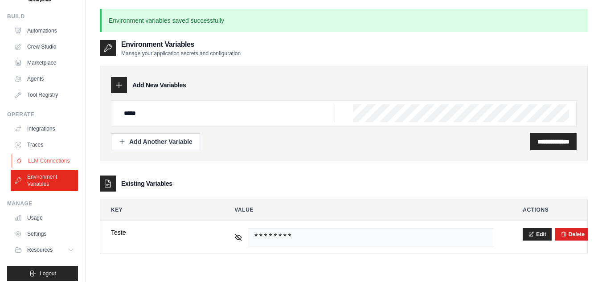
scroll to position [38, 0]
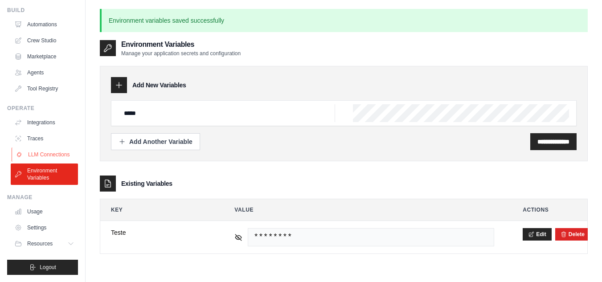
click at [48, 148] on link "LLM Connections" at bounding box center [45, 154] width 67 height 14
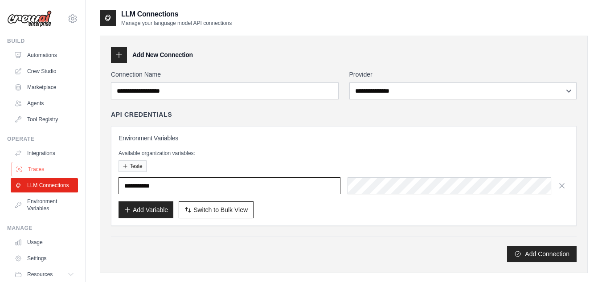
type input "*****"
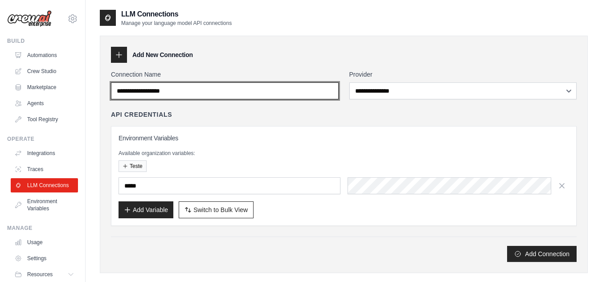
drag, startPoint x: 172, startPoint y: 92, endPoint x: 187, endPoint y: 95, distance: 15.5
click at [172, 92] on input "Connection Name" at bounding box center [225, 90] width 228 height 17
click at [233, 94] on input "Connection Name" at bounding box center [225, 90] width 228 height 17
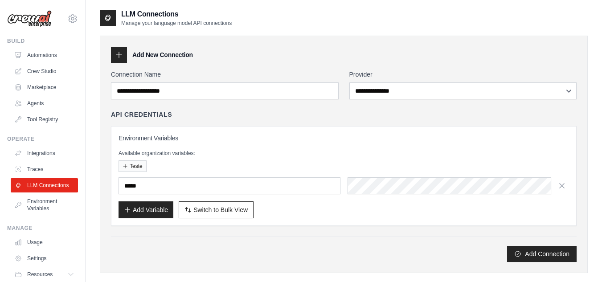
click at [112, 57] on div at bounding box center [119, 55] width 16 height 16
click at [157, 58] on h3 "Add New Connection" at bounding box center [162, 54] width 61 height 9
click at [126, 22] on p "Manage your language model API connections" at bounding box center [176, 23] width 111 height 7
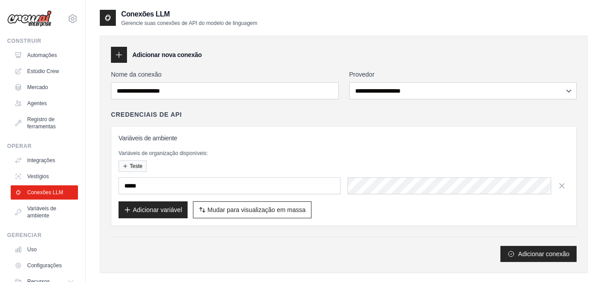
click at [316, 16] on div "Conexões LLM Gerencie suas conexões de API do modelo de linguagem" at bounding box center [344, 18] width 488 height 18
drag, startPoint x: 184, startPoint y: 26, endPoint x: 227, endPoint y: 25, distance: 43.2
click at [192, 25] on font "Gerencie suas conexões de API do modelo de linguagem" at bounding box center [189, 23] width 136 height 6
click at [268, 23] on div "Conexões LLM Gerencie suas conexões de API do modelo de linguagem" at bounding box center [344, 18] width 488 height 18
click at [123, 16] on font "Conexões LLM" at bounding box center [145, 14] width 49 height 8
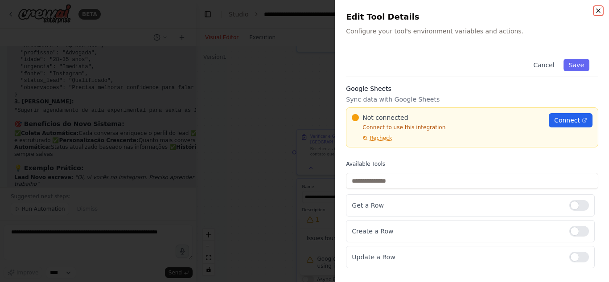
click at [600, 12] on icon "button" at bounding box center [598, 11] width 4 height 4
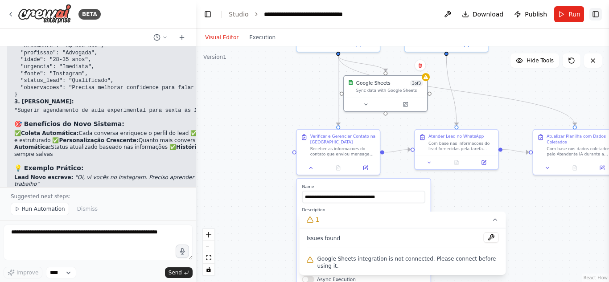
click at [595, 18] on button "Toggle Right Sidebar" at bounding box center [595, 14] width 12 height 12
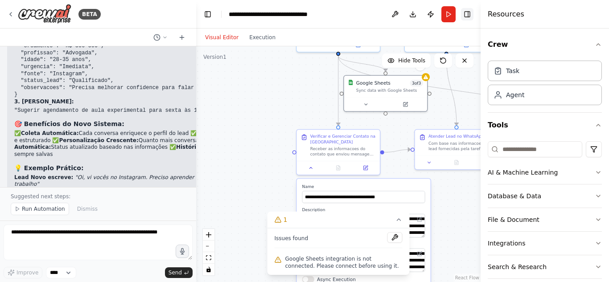
click at [470, 17] on button "Toggle Right Sidebar" at bounding box center [467, 14] width 12 height 12
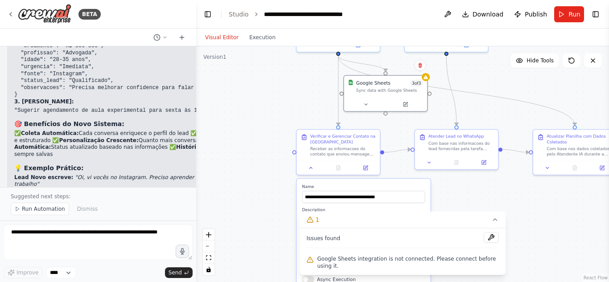
click at [469, 13] on button "Download" at bounding box center [482, 14] width 49 height 16
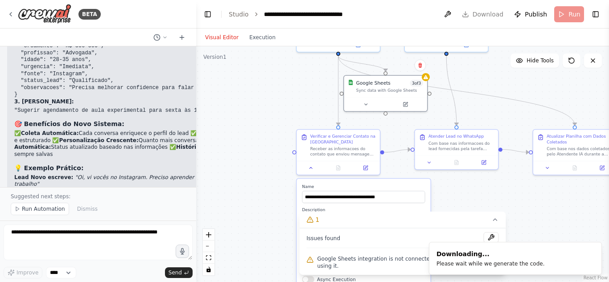
click at [5, 14] on div "BETA" at bounding box center [98, 14] width 196 height 29
click at [9, 16] on icon at bounding box center [10, 14] width 7 height 7
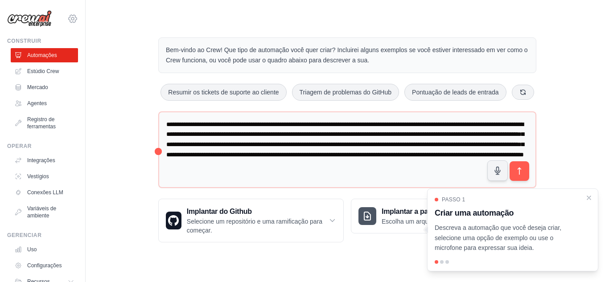
click at [71, 20] on icon at bounding box center [72, 18] width 3 height 3
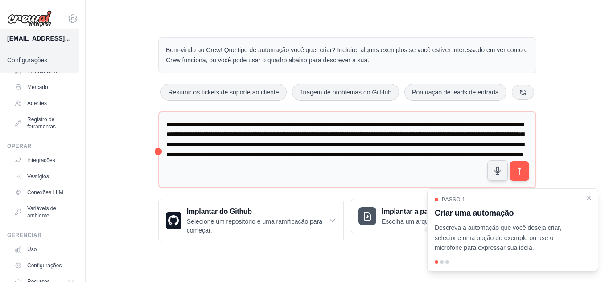
click at [139, 52] on div "Bem-vindo ao Crew! Que tipo de automação você quer criar? Incluirei alguns exem…" at bounding box center [347, 139] width 495 height 233
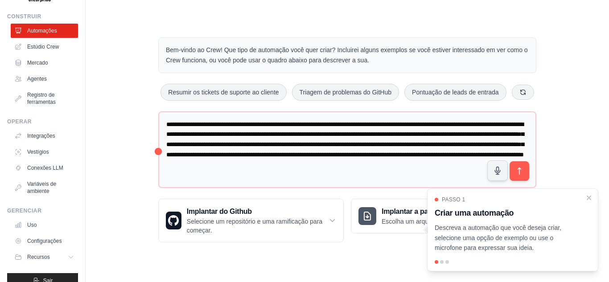
scroll to position [38, 0]
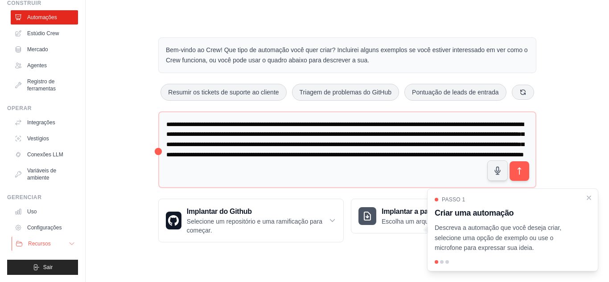
click at [36, 245] on font "Recursos" at bounding box center [39, 244] width 23 height 6
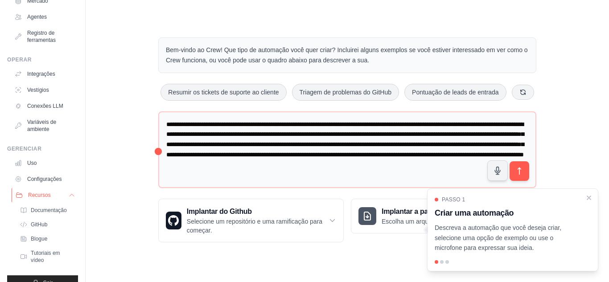
scroll to position [102, 0]
